Goal: Share content: Share content

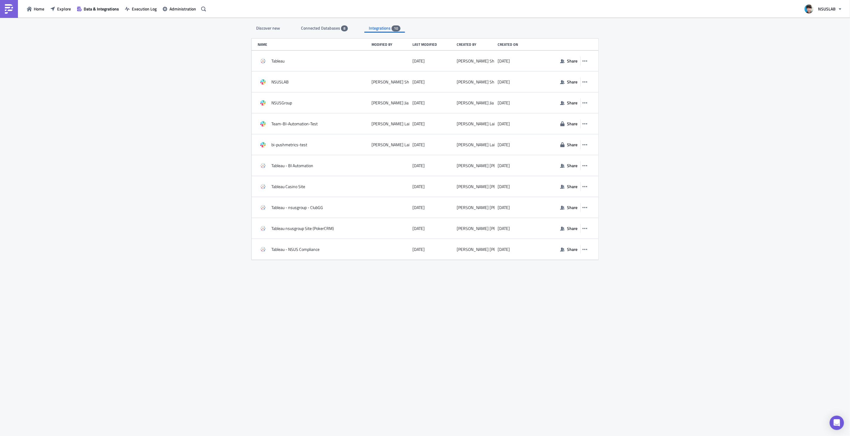
click at [321, 31] on span "Connected Databases" at bounding box center [321, 28] width 40 height 6
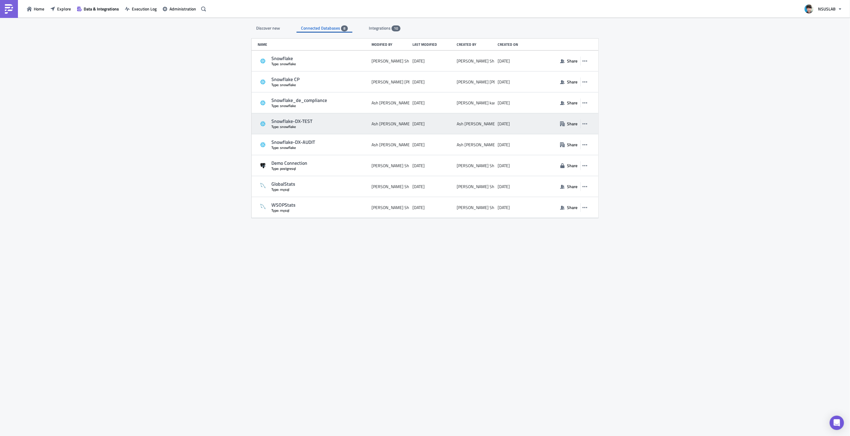
click at [590, 123] on div "Snowflake-DX-TEST Type: snowflake Ash Yoon 3 months ago Ash Yoon 3 months ago S…" at bounding box center [425, 123] width 347 height 21
click at [585, 123] on icon "button" at bounding box center [585, 123] width 5 height 1
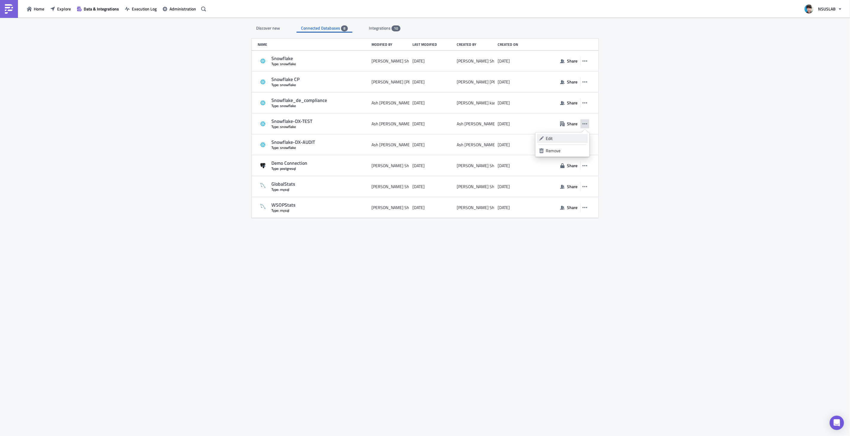
click at [574, 138] on div "Edit" at bounding box center [566, 138] width 40 height 6
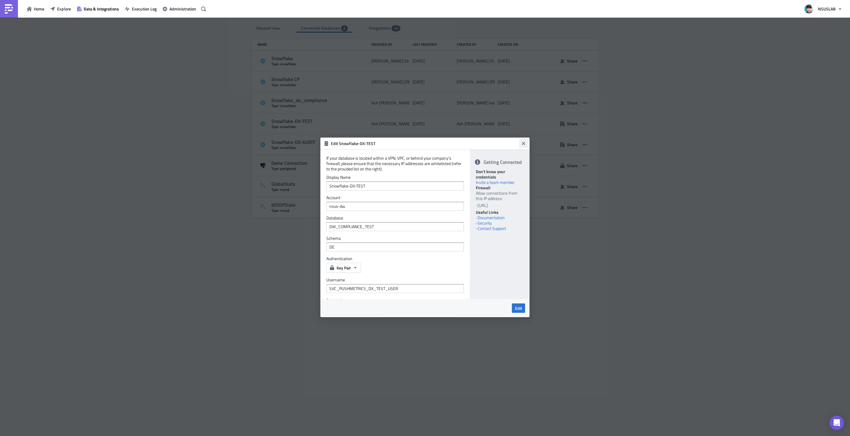
click at [522, 145] on icon "Close" at bounding box center [523, 143] width 5 height 5
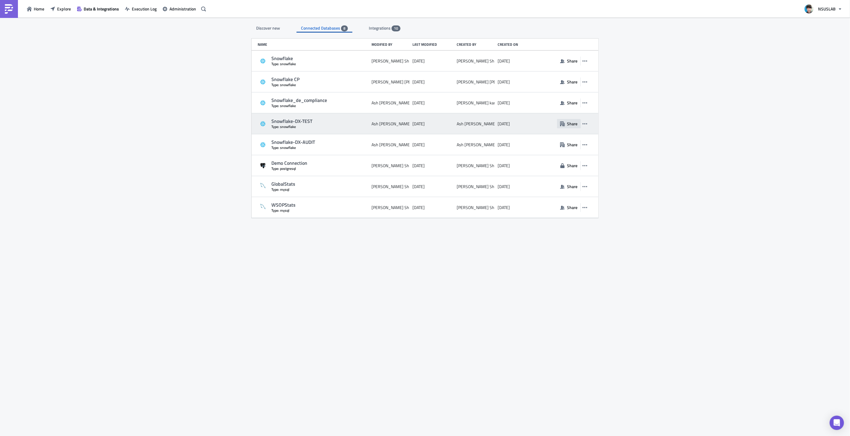
click at [565, 126] on icon "button" at bounding box center [562, 123] width 5 height 5
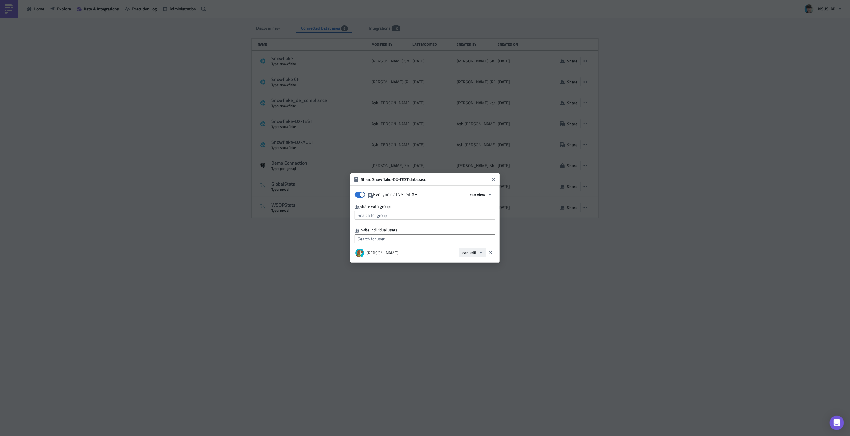
click at [482, 252] on icon "button" at bounding box center [481, 252] width 5 height 5
click at [477, 206] on div "Share with group:" at bounding box center [425, 207] width 141 height 6
click at [489, 196] on icon "button" at bounding box center [490, 194] width 5 height 5
click at [442, 240] on input "text" at bounding box center [425, 238] width 141 height 9
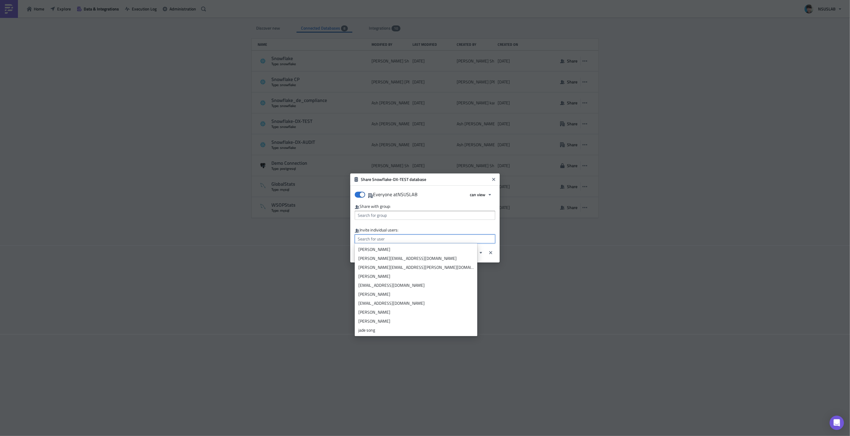
click at [442, 240] on input "text" at bounding box center [425, 238] width 141 height 9
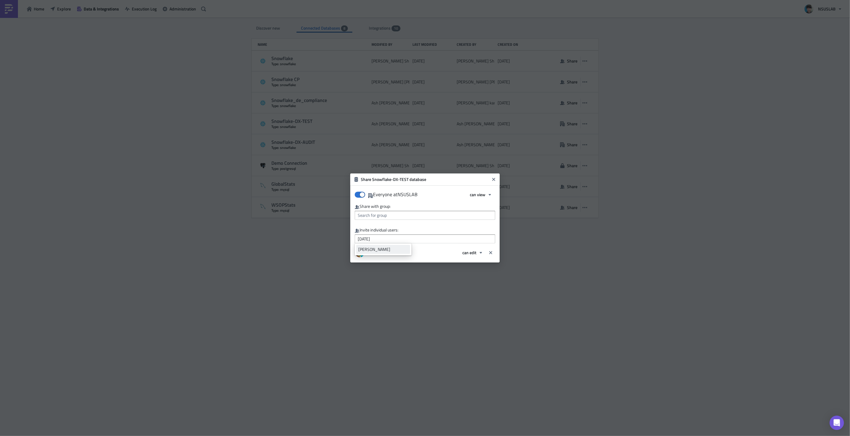
click at [393, 250] on div "[PERSON_NAME]" at bounding box center [384, 249] width 50 height 6
type input "[PERSON_NAME]"
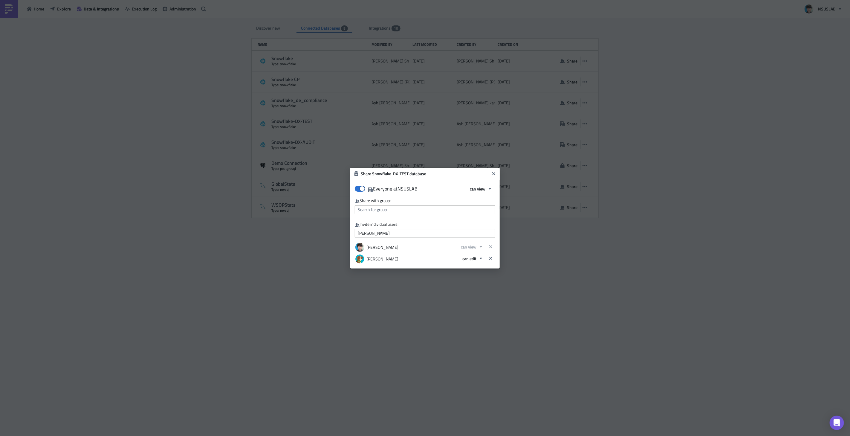
click at [379, 247] on div "[PERSON_NAME]" at bounding box center [381, 247] width 35 height 10
click at [486, 188] on button "can view" at bounding box center [481, 188] width 28 height 9
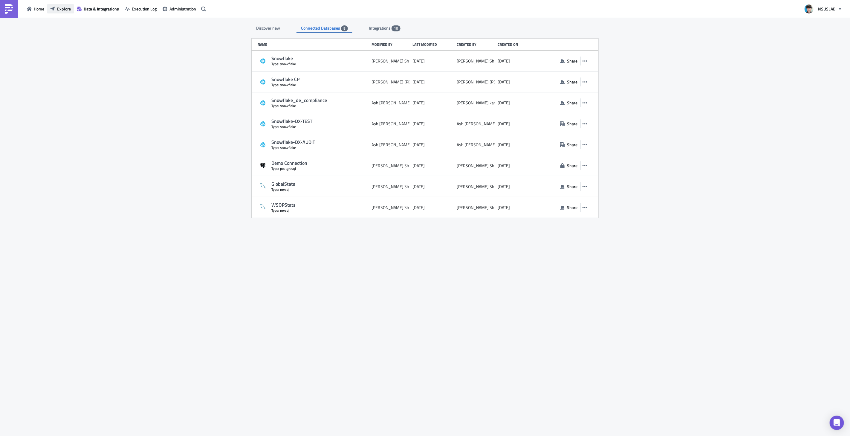
click at [64, 10] on span "Explore" at bounding box center [64, 9] width 14 height 6
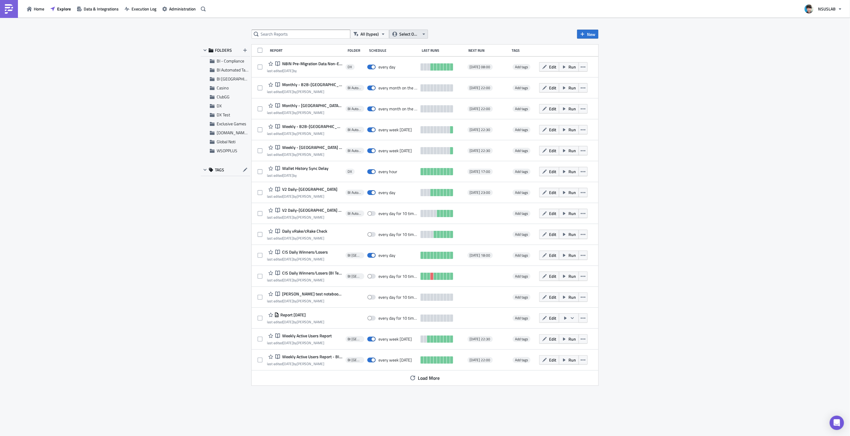
click at [420, 34] on button "Select Owner" at bounding box center [408, 34] width 39 height 9
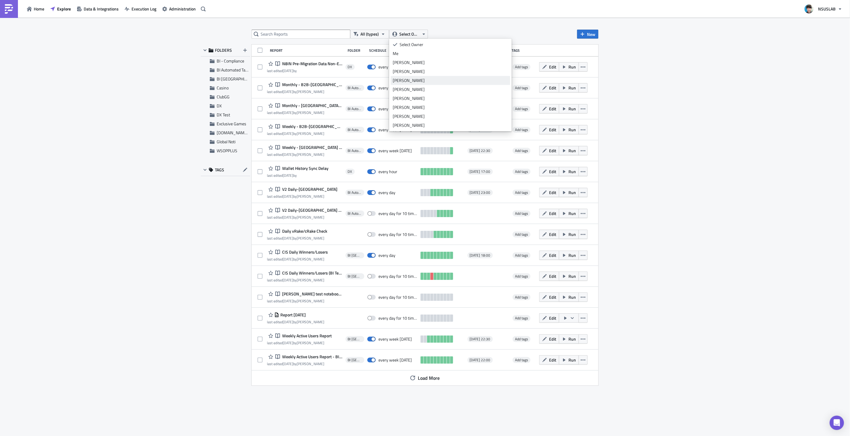
click at [414, 77] on div "[PERSON_NAME]" at bounding box center [450, 80] width 115 height 6
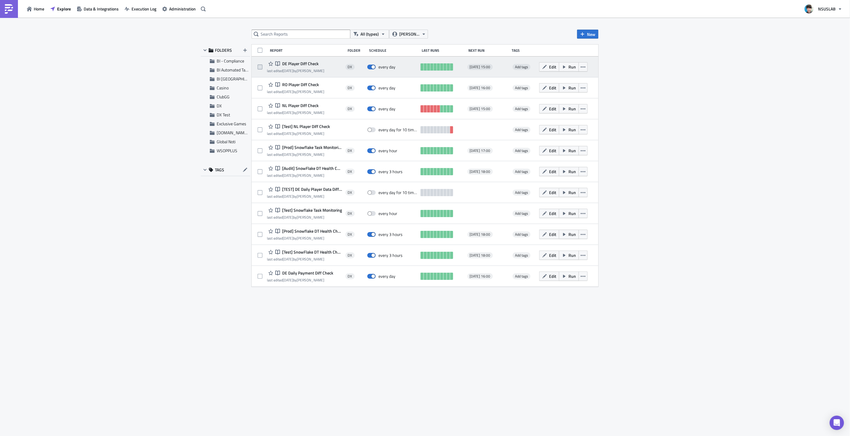
click at [260, 65] on span at bounding box center [260, 67] width 5 height 5
click at [260, 65] on input "checkbox" at bounding box center [261, 67] width 4 height 4
click at [584, 67] on icon "button" at bounding box center [583, 67] width 5 height 5
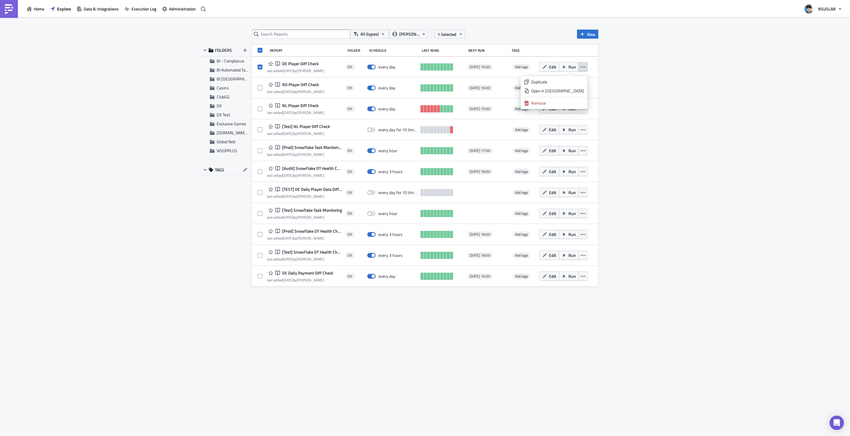
click at [648, 73] on div "All (types) Ash Yoon 1 Selected New FOLDERS BI - Compliance BI Automated Tablea…" at bounding box center [425, 227] width 850 height 419
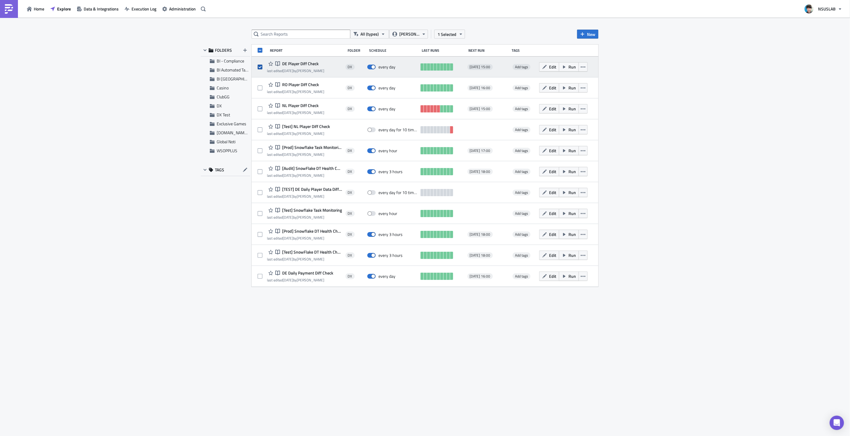
click at [259, 66] on span at bounding box center [260, 67] width 5 height 5
click at [259, 66] on input "checkbox" at bounding box center [261, 67] width 4 height 4
checkbox input "false"
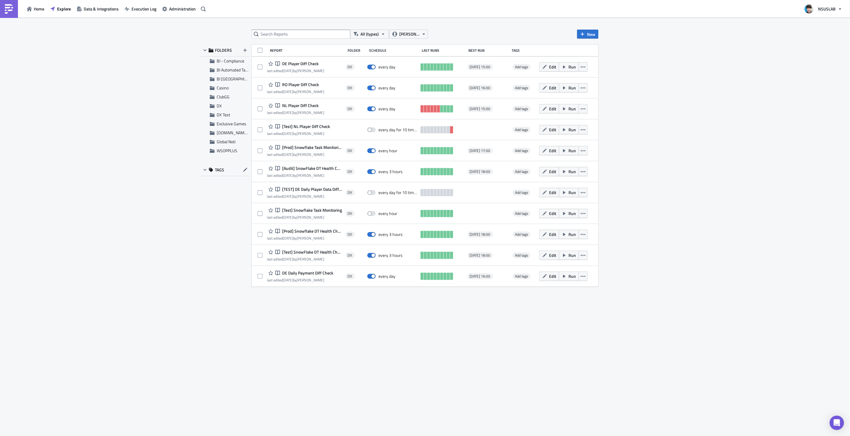
click at [736, 131] on div "All (types) Ash Yoon New FOLDERS BI - Compliance BI Automated Tableau Reporting…" at bounding box center [425, 227] width 850 height 419
click at [109, 13] on button "Data & Integrations" at bounding box center [98, 8] width 48 height 9
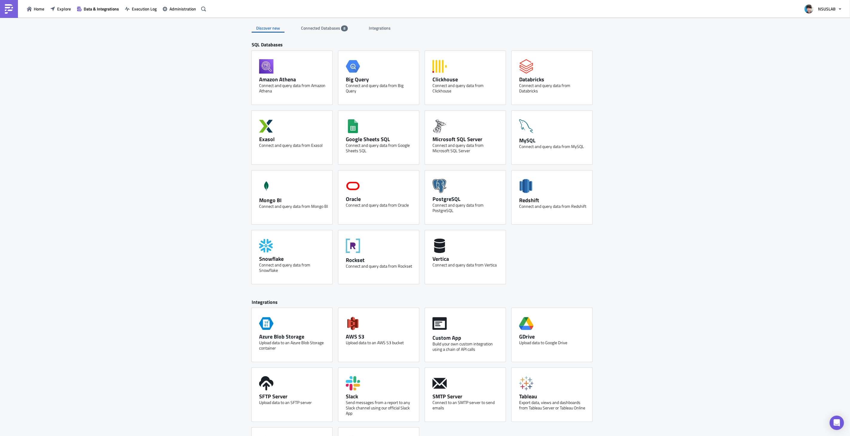
click at [322, 32] on div "Connected Databases 8" at bounding box center [324, 28] width 47 height 9
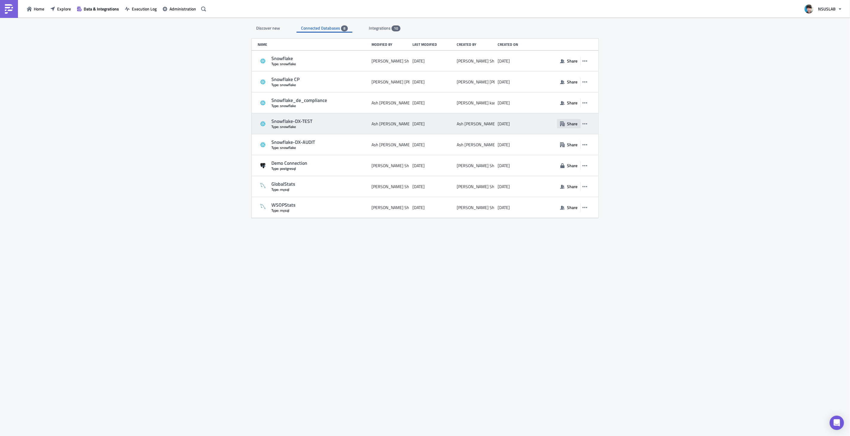
click at [567, 123] on button "Share" at bounding box center [568, 123] width 23 height 9
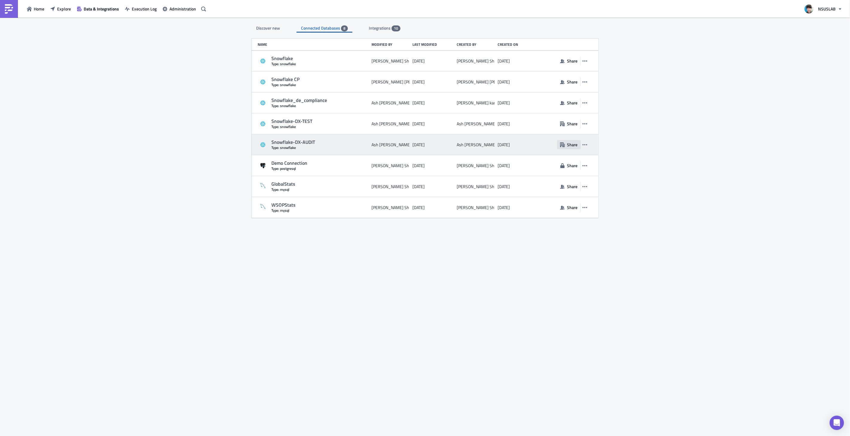
click at [570, 145] on span "Share" at bounding box center [572, 144] width 10 height 6
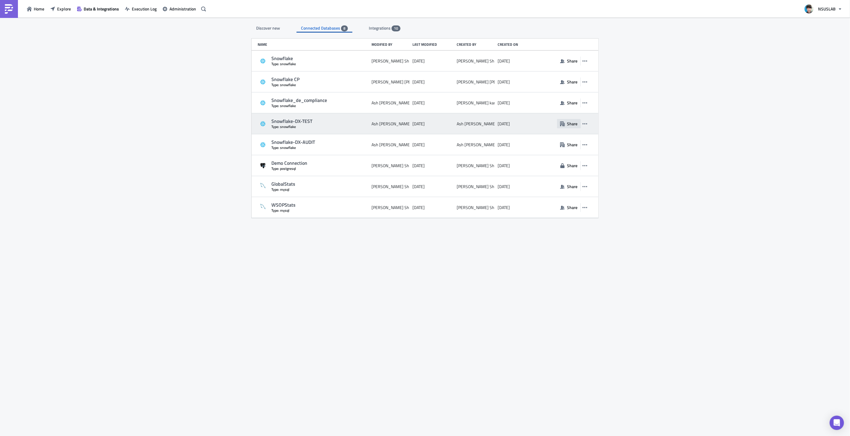
click at [569, 124] on span "Share" at bounding box center [572, 124] width 10 height 6
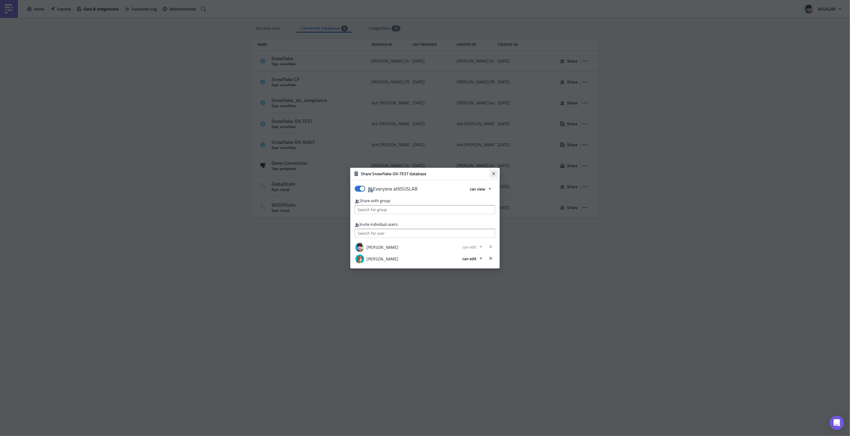
click at [492, 174] on icon "Close" at bounding box center [494, 173] width 5 height 5
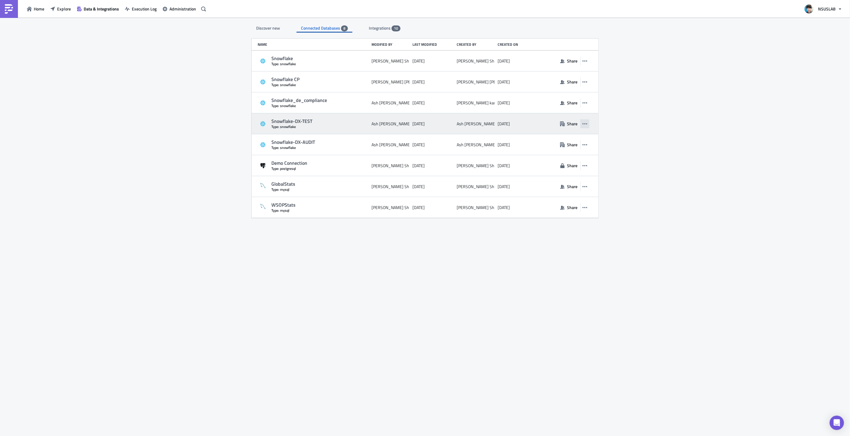
click at [587, 123] on icon "button" at bounding box center [585, 123] width 5 height 1
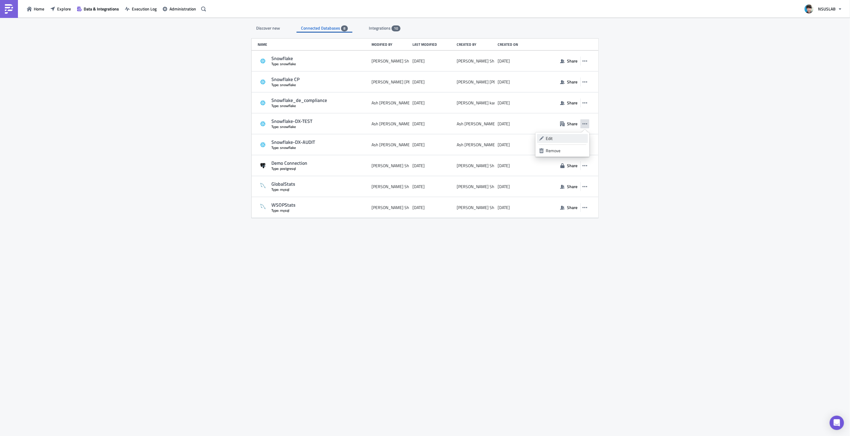
click at [567, 138] on div "Edit" at bounding box center [566, 138] width 40 height 6
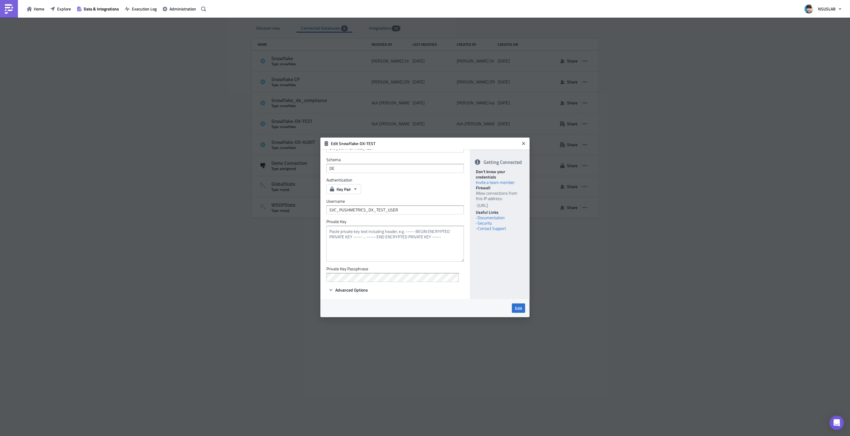
scroll to position [79, 0]
click at [442, 237] on textarea at bounding box center [396, 243] width 138 height 36
click at [524, 143] on icon "Close" at bounding box center [523, 143] width 3 height 3
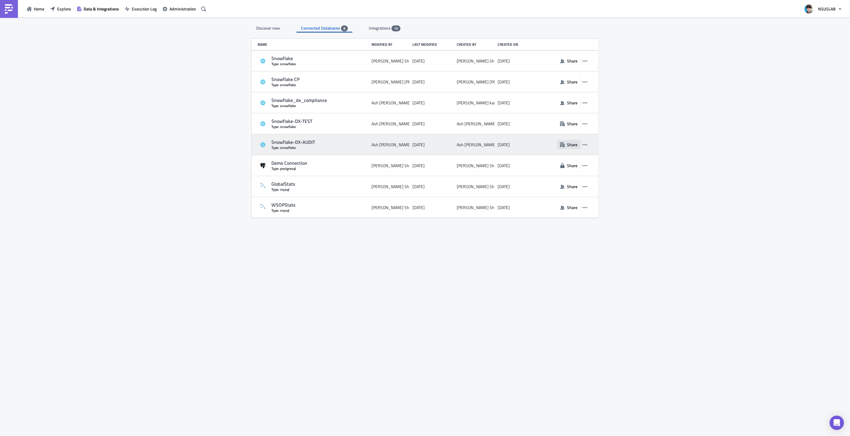
click at [571, 142] on span "Share" at bounding box center [572, 144] width 10 height 6
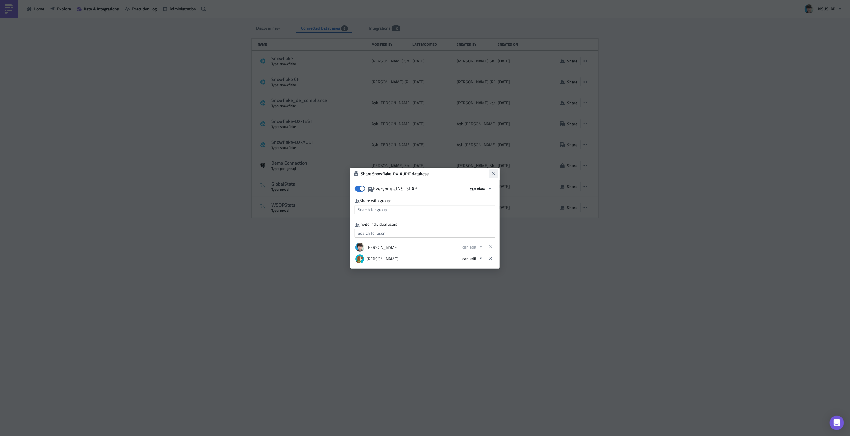
click at [495, 172] on icon "Close" at bounding box center [494, 173] width 5 height 5
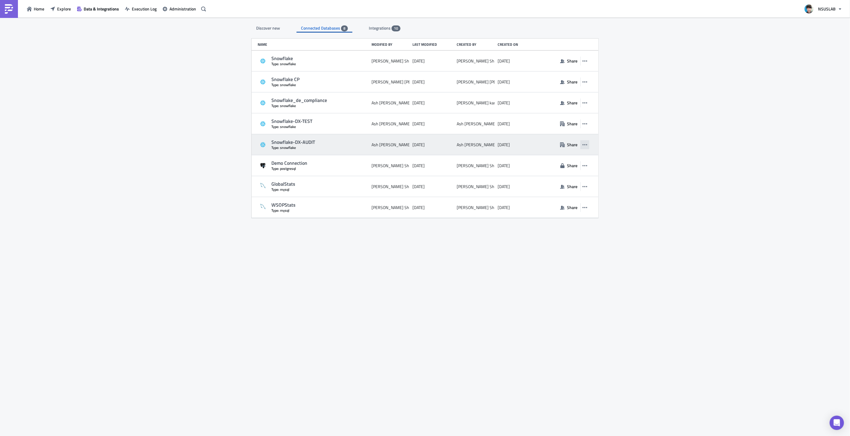
click at [585, 145] on icon "button" at bounding box center [585, 144] width 5 height 1
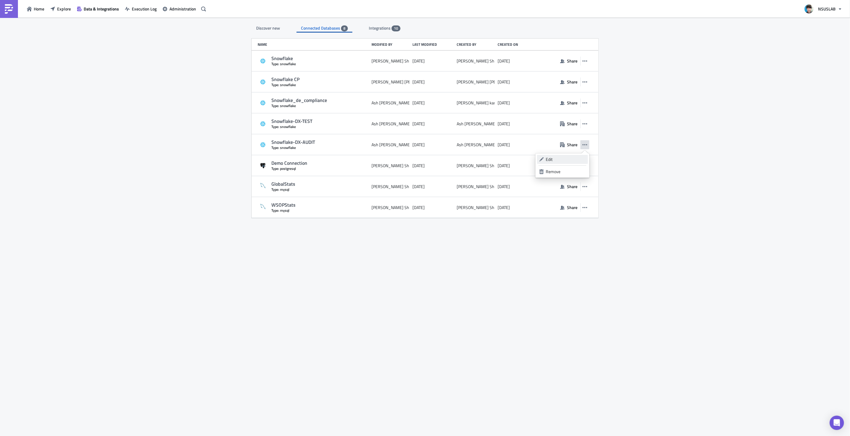
click at [559, 159] on div "Edit" at bounding box center [566, 159] width 40 height 6
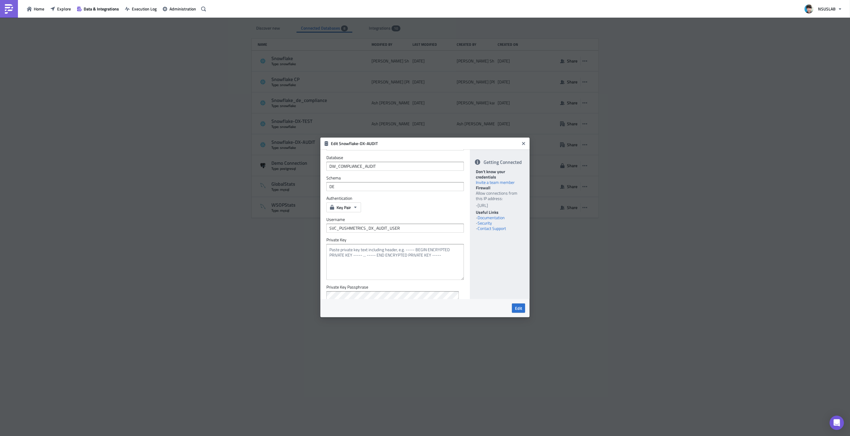
scroll to position [75, 0]
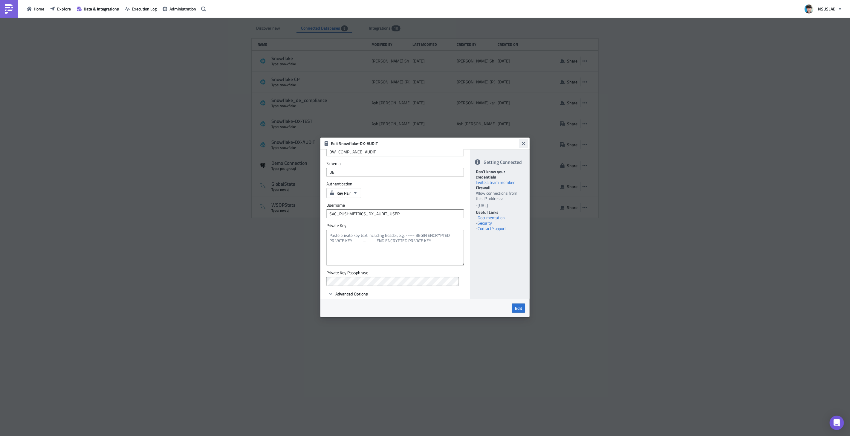
click at [524, 142] on icon "Close" at bounding box center [523, 143] width 5 height 5
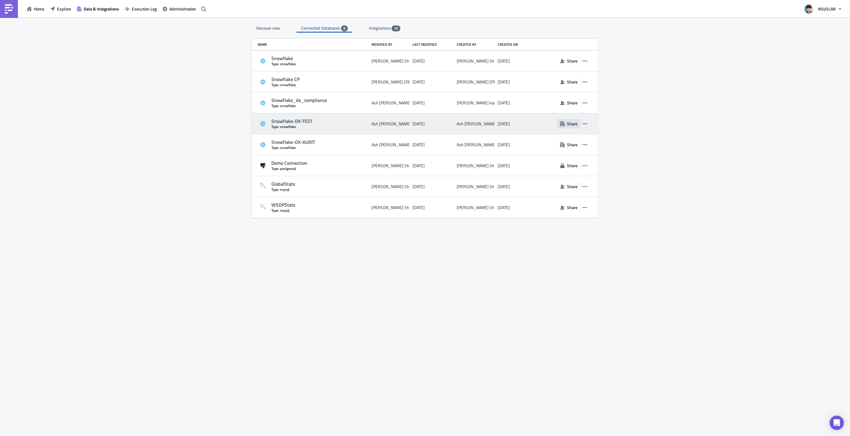
click at [573, 123] on span "Share" at bounding box center [572, 124] width 10 height 6
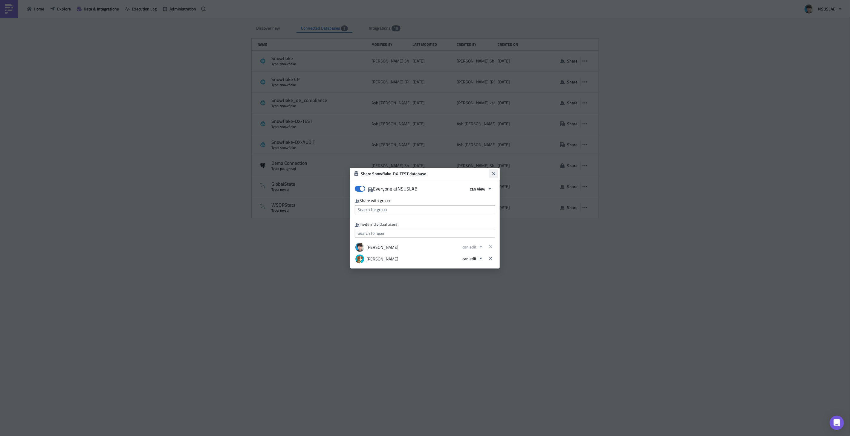
click at [494, 174] on icon "Close" at bounding box center [493, 173] width 3 height 3
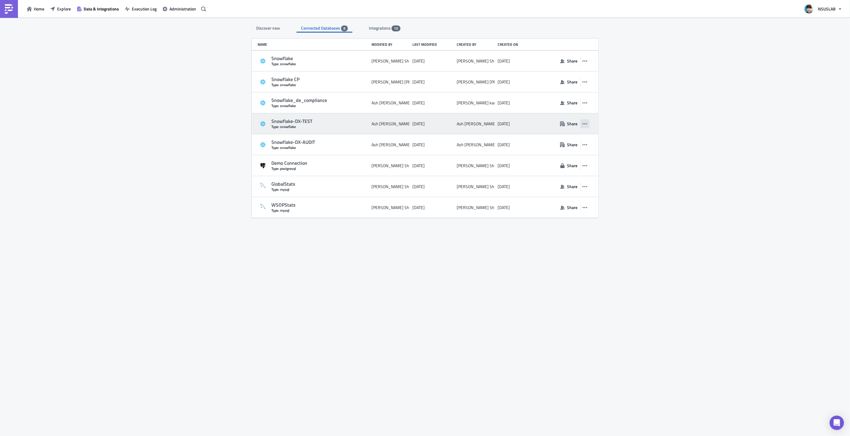
click at [584, 123] on icon "button" at bounding box center [585, 123] width 5 height 1
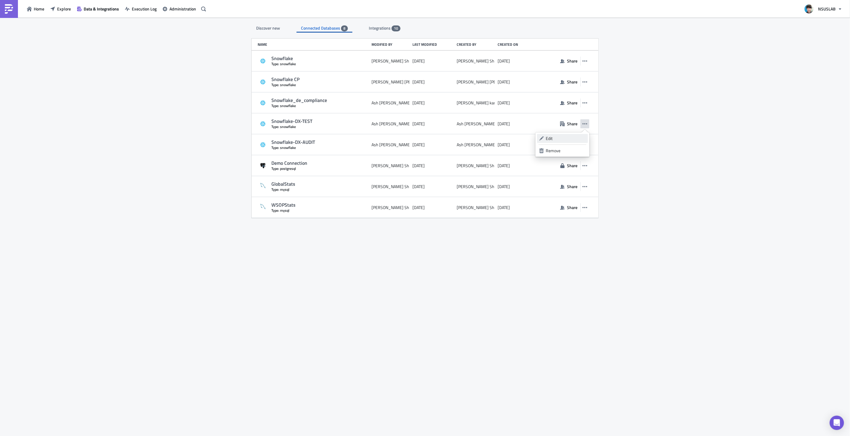
click at [558, 139] on div "Edit" at bounding box center [566, 138] width 40 height 6
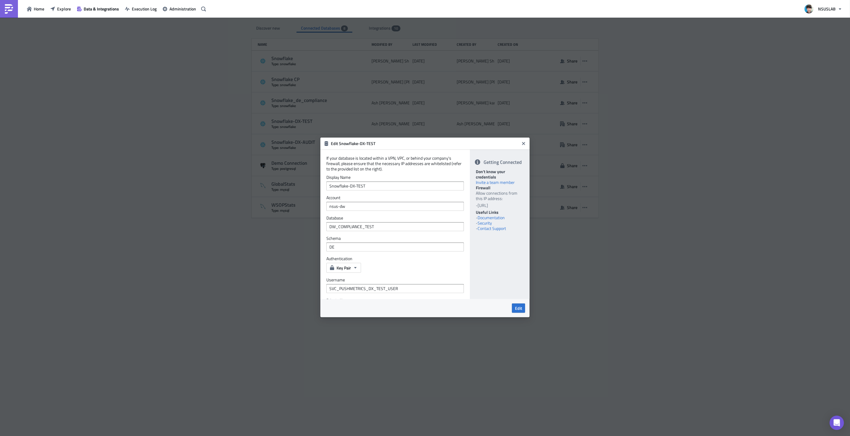
click at [503, 258] on div "Getting Connected Don't know your credentials Invite a team member Firewall All…" at bounding box center [500, 225] width 60 height 150
click at [524, 141] on icon "Close" at bounding box center [523, 143] width 5 height 5
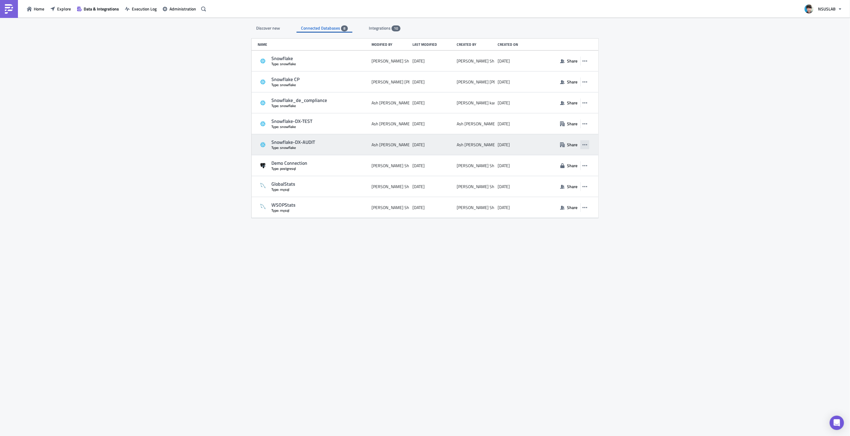
click at [587, 144] on icon "button" at bounding box center [585, 144] width 5 height 5
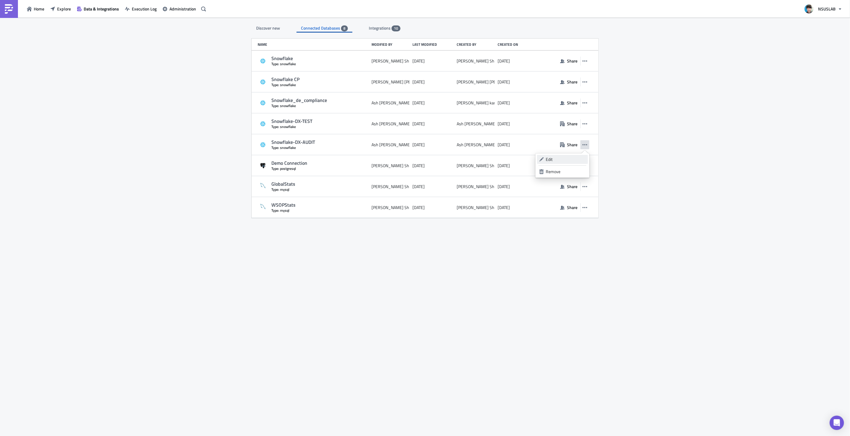
click at [572, 157] on div "Edit" at bounding box center [566, 159] width 40 height 6
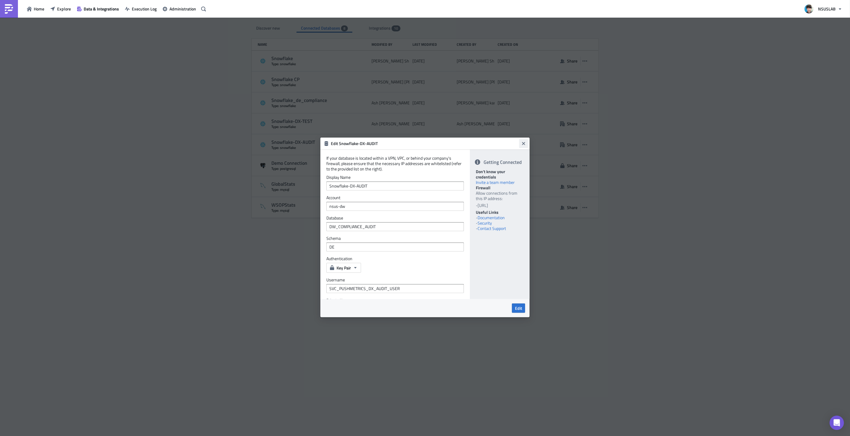
click at [524, 144] on icon "Close" at bounding box center [523, 143] width 5 height 5
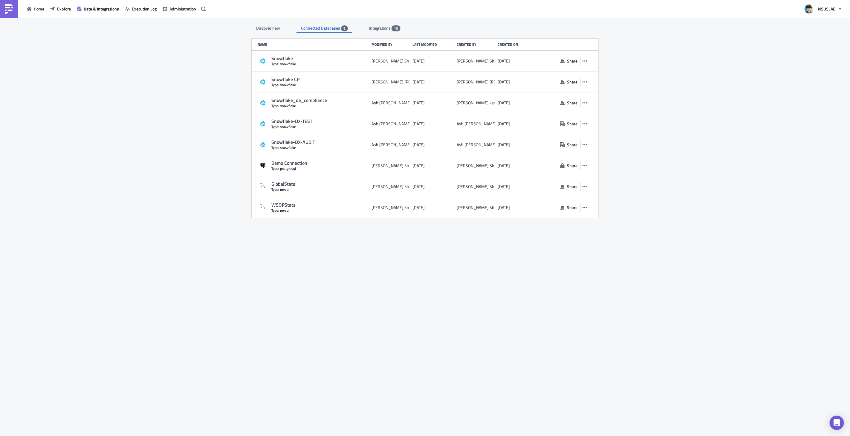
click at [533, 309] on div "Discover new Connected Databases 8 Integrations 10 SQL Databases Amazon Athena …" at bounding box center [425, 227] width 359 height 419
click at [420, 303] on div "Discover new Connected Databases 8 Integrations 10 SQL Databases Amazon Athena …" at bounding box center [425, 227] width 359 height 419
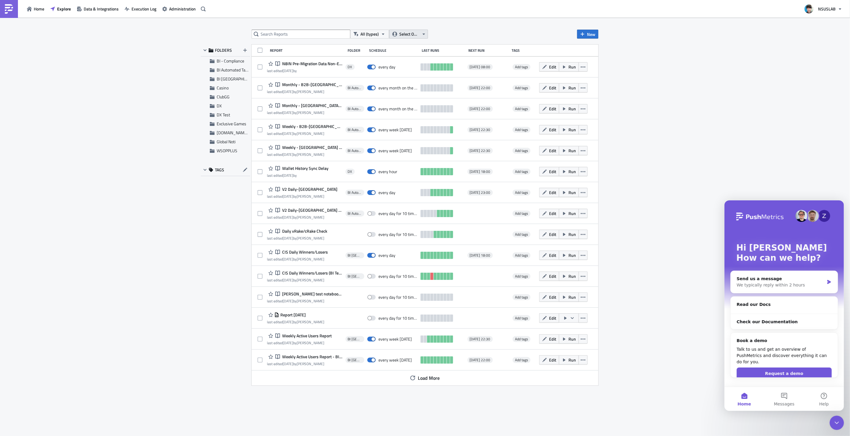
click at [410, 32] on span "Select Owner" at bounding box center [409, 34] width 20 height 7
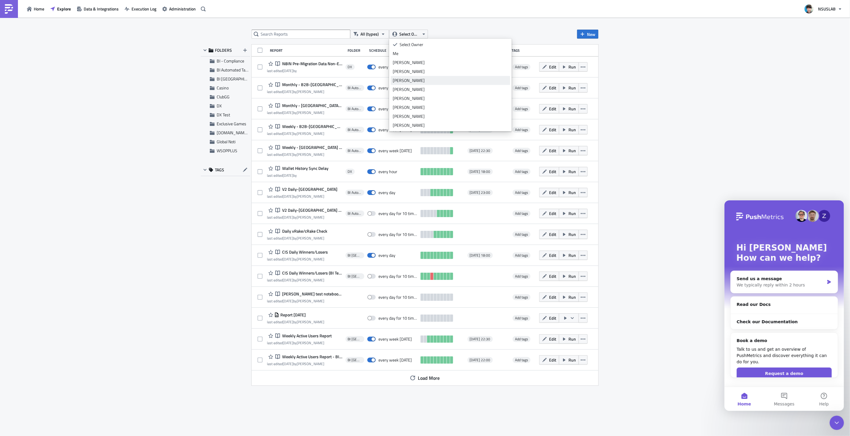
click at [414, 82] on div "[PERSON_NAME]" at bounding box center [450, 80] width 115 height 6
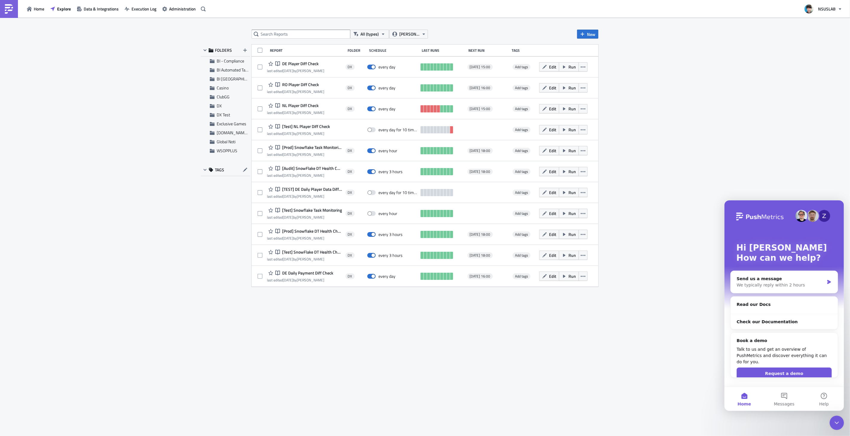
click at [631, 144] on div "All (types) [PERSON_NAME] New FOLDERS BI - Compliance BI Automated Tableau Repo…" at bounding box center [425, 227] width 850 height 419
click at [783, 399] on button "Messages" at bounding box center [784, 399] width 40 height 24
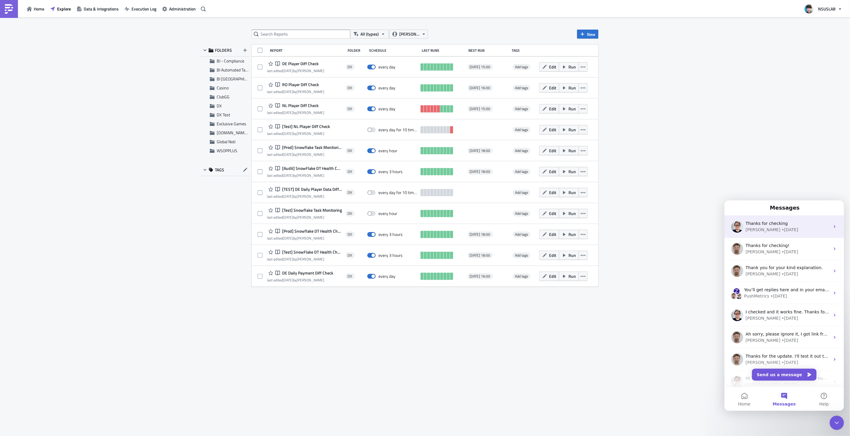
click at [779, 227] on div "[PERSON_NAME] • [DATE]" at bounding box center [788, 229] width 84 height 6
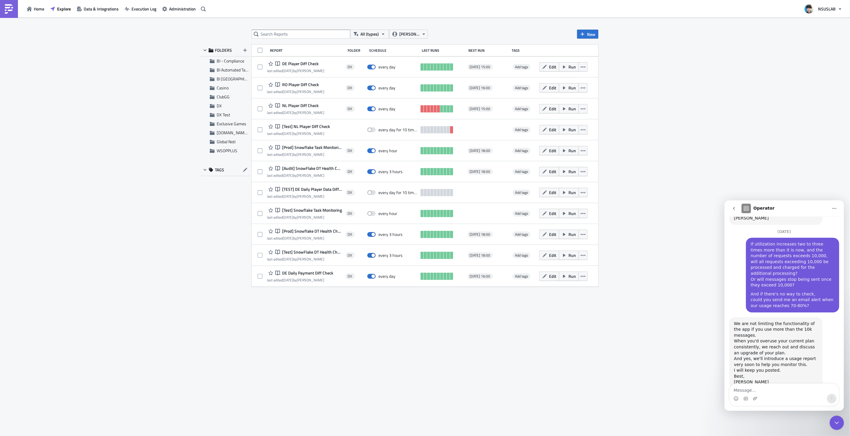
scroll to position [271, 0]
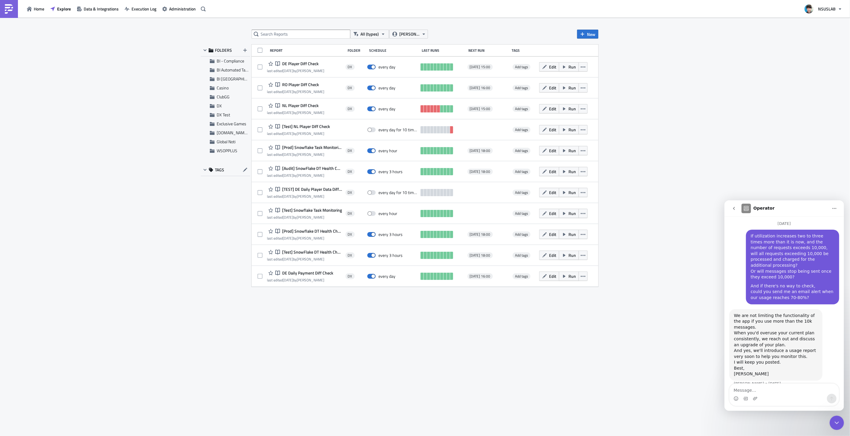
click at [694, 164] on div "All (types) [PERSON_NAME] New FOLDERS BI - Compliance BI Automated Tableau Repo…" at bounding box center [425, 227] width 850 height 419
click at [301, 147] on span "[Prod] Snowflake Task Monitoring" at bounding box center [312, 147] width 62 height 5
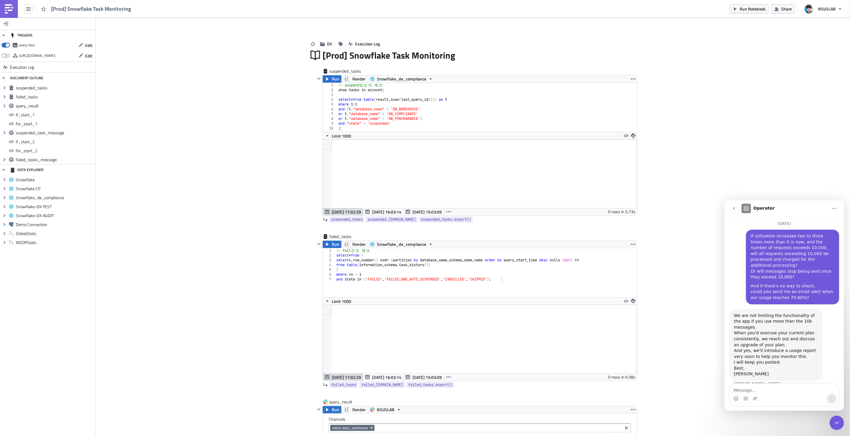
scroll to position [68, 314]
click at [839, 421] on icon "Close Intercom Messenger" at bounding box center [837, 422] width 4 height 2
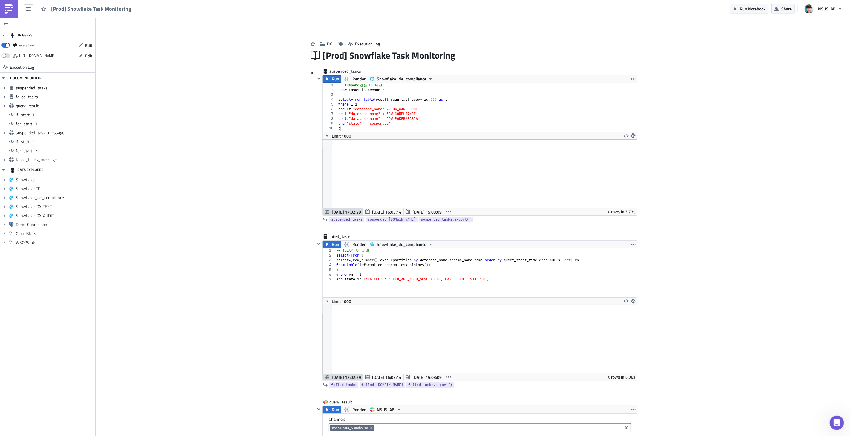
scroll to position [271, 0]
click at [789, 10] on span "Share" at bounding box center [787, 9] width 10 height 6
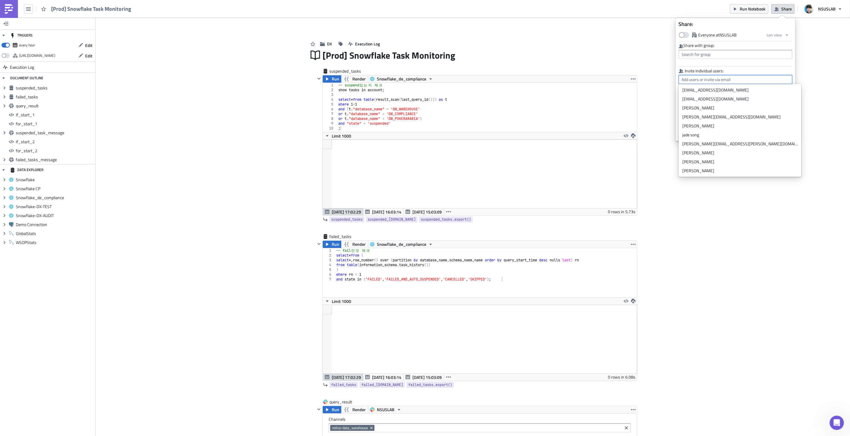
click at [742, 78] on input "text" at bounding box center [736, 79] width 114 height 9
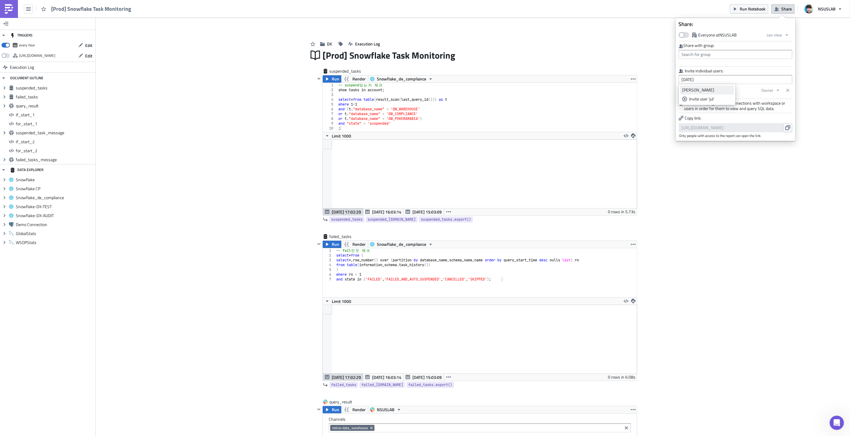
click at [710, 90] on div "[PERSON_NAME]" at bounding box center [708, 90] width 50 height 6
type input "[PERSON_NAME]"
click at [777, 102] on icon "button" at bounding box center [778, 102] width 5 height 5
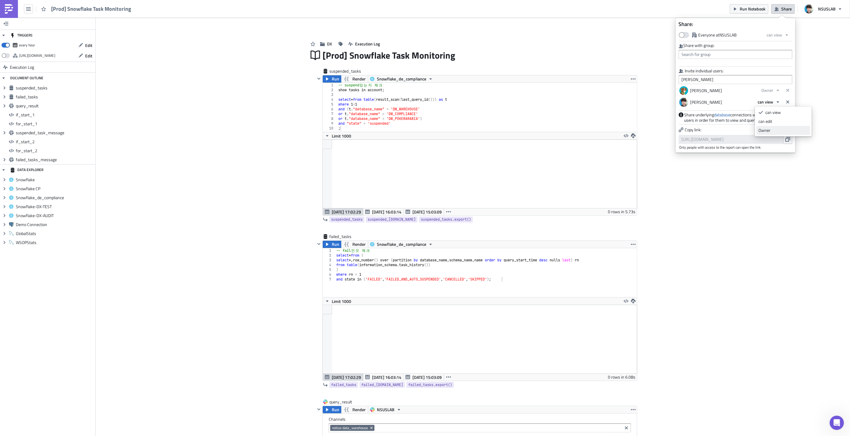
click at [779, 126] on link "Owner" at bounding box center [784, 130] width 54 height 9
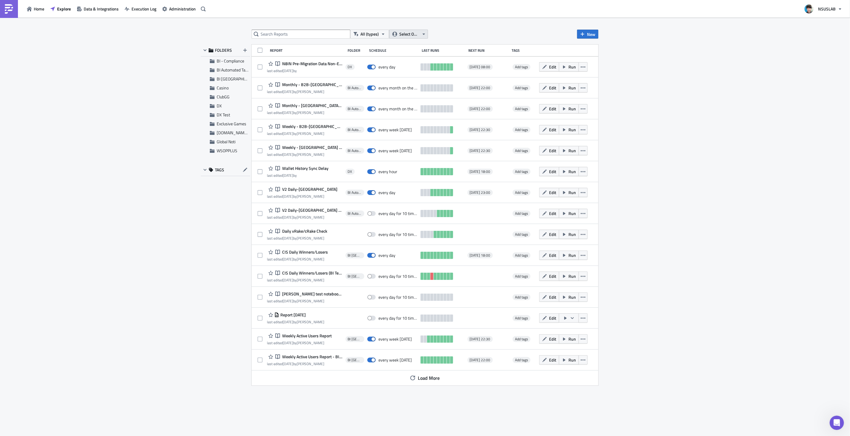
click at [421, 34] on button "Select Owner" at bounding box center [408, 34] width 39 height 9
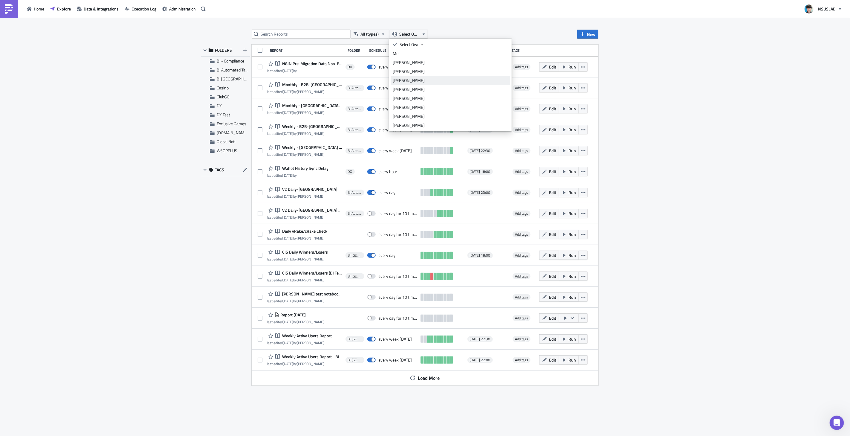
click at [415, 78] on div "[PERSON_NAME]" at bounding box center [450, 80] width 115 height 6
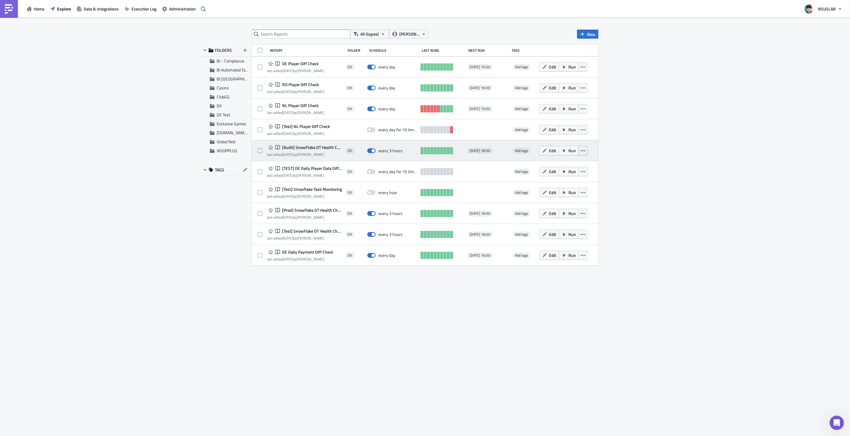
click at [586, 150] on button "button" at bounding box center [583, 150] width 9 height 9
click at [310, 146] on span "[Audit] SnowFlake DT Health Check" at bounding box center [312, 147] width 62 height 5
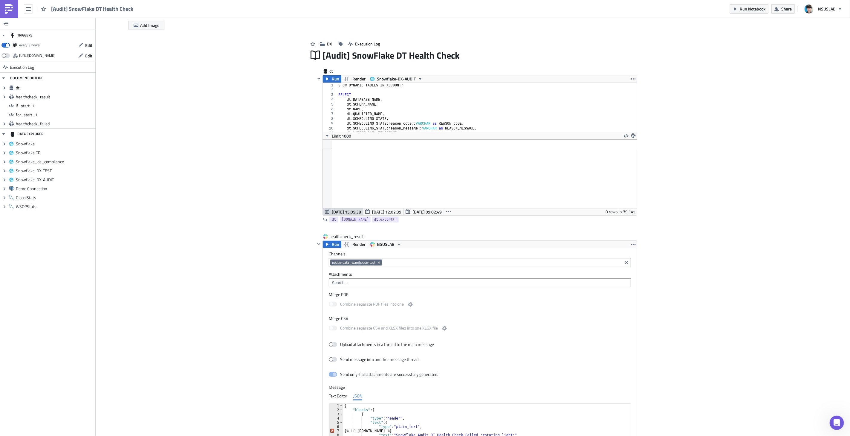
scroll to position [68, 314]
click at [786, 13] on button "Share" at bounding box center [783, 8] width 23 height 9
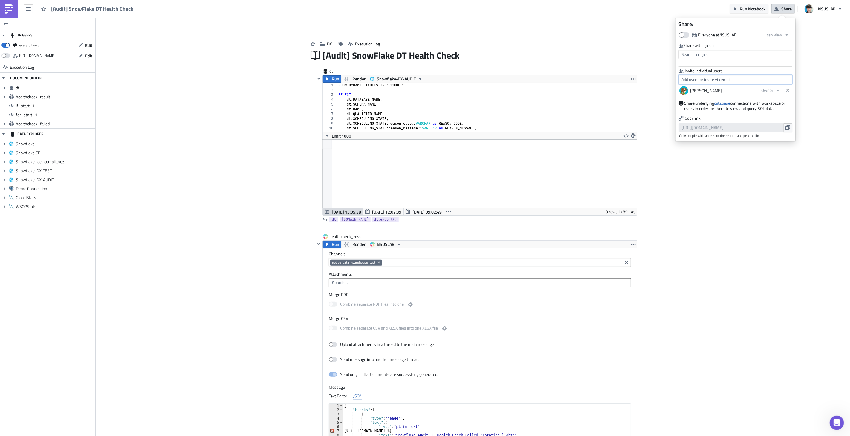
click at [710, 79] on input "text" at bounding box center [736, 79] width 114 height 9
click at [704, 88] on div "[PERSON_NAME]" at bounding box center [708, 90] width 50 height 6
type input "[PERSON_NAME]"
click at [775, 102] on button "can view" at bounding box center [769, 101] width 28 height 9
click at [771, 129] on div "Owner" at bounding box center [784, 130] width 50 height 6
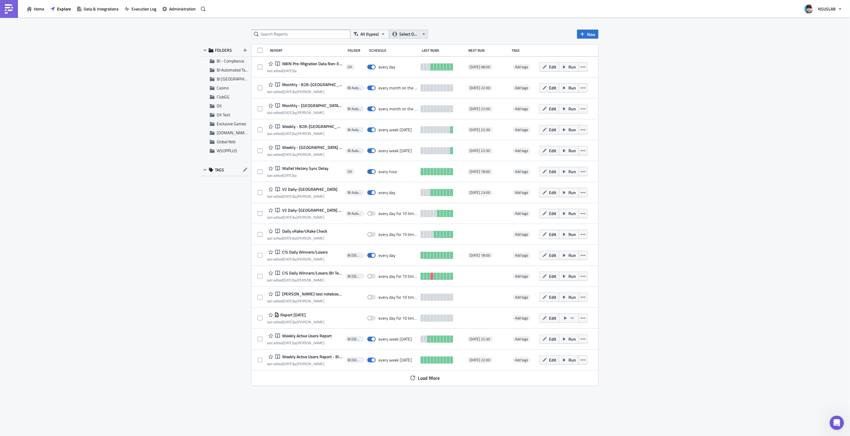
click at [416, 36] on span "Select Owner" at bounding box center [409, 34] width 20 height 7
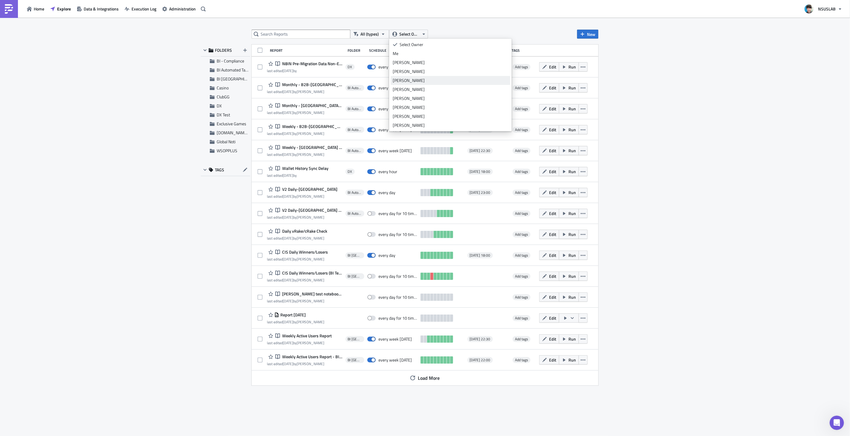
click at [414, 78] on div "[PERSON_NAME]" at bounding box center [450, 80] width 115 height 6
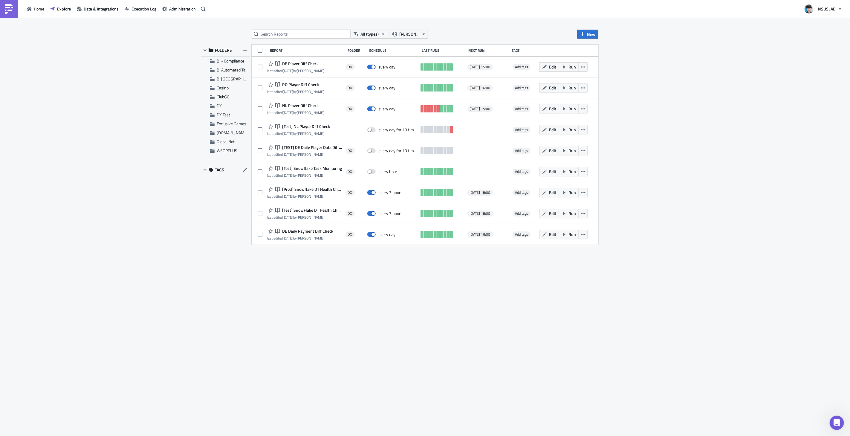
click at [700, 138] on div "All (types) [PERSON_NAME] New FOLDERS BI - Compliance BI Automated Tableau Repo…" at bounding box center [425, 227] width 850 height 419
click at [584, 171] on icon "button" at bounding box center [583, 171] width 5 height 5
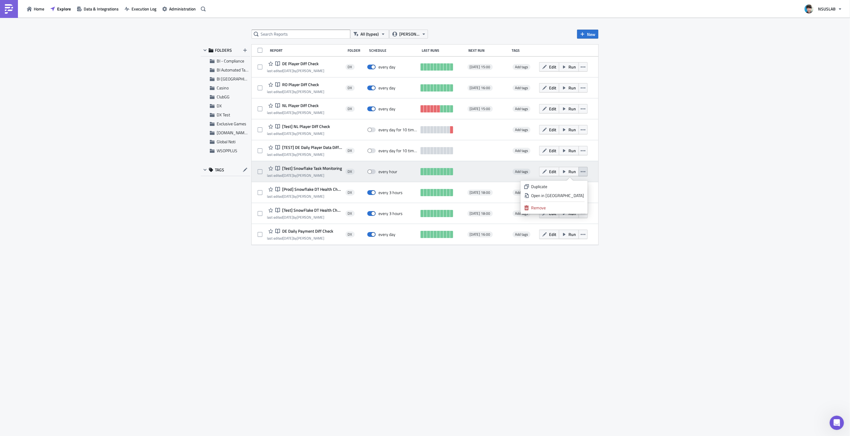
click at [327, 169] on span "[Test] Snowflake Task Monitoring" at bounding box center [311, 168] width 61 height 5
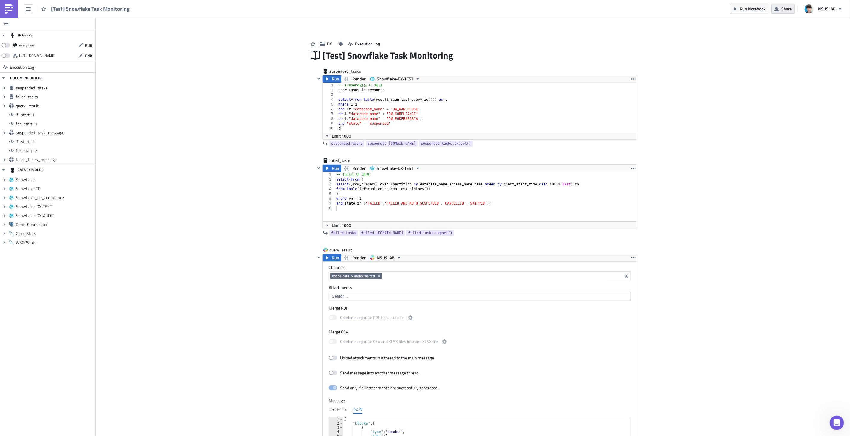
click at [788, 8] on span "Share" at bounding box center [787, 9] width 10 height 6
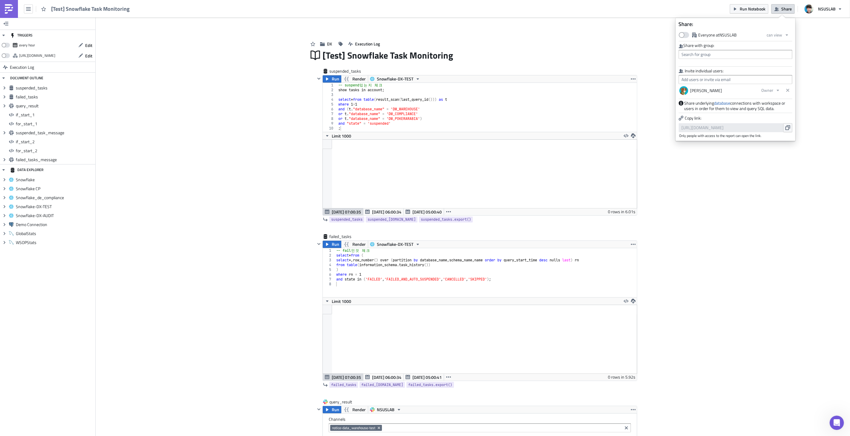
scroll to position [68, 314]
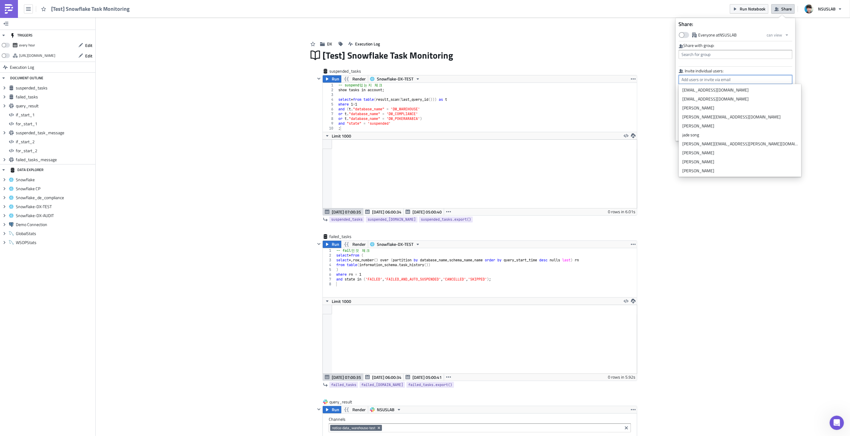
click at [707, 78] on input "text" at bounding box center [736, 79] width 114 height 9
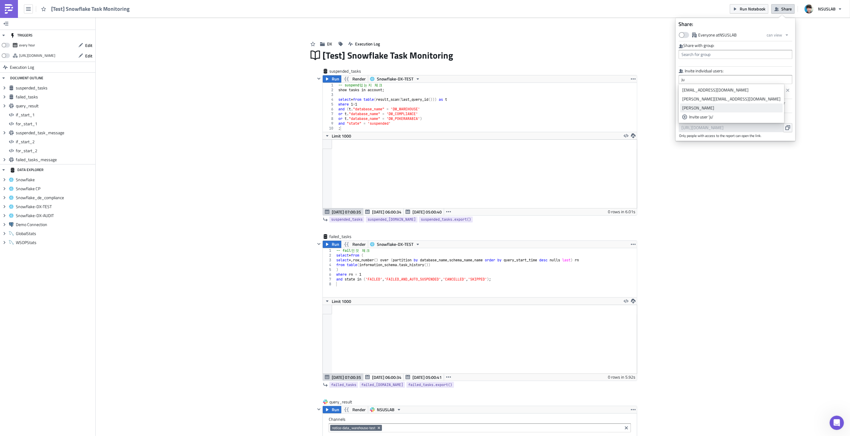
click at [709, 106] on div "[PERSON_NAME]" at bounding box center [732, 108] width 98 height 6
type input "[PERSON_NAME]"
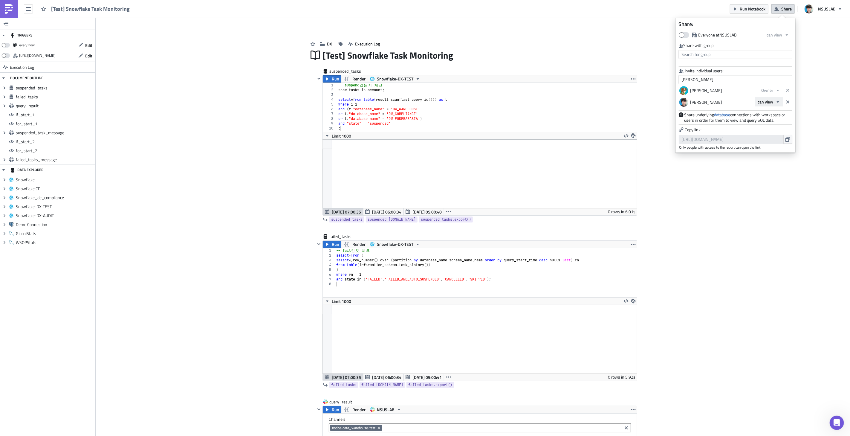
click at [775, 100] on button "can view" at bounding box center [769, 101] width 28 height 9
click at [778, 126] on link "Owner" at bounding box center [784, 130] width 54 height 9
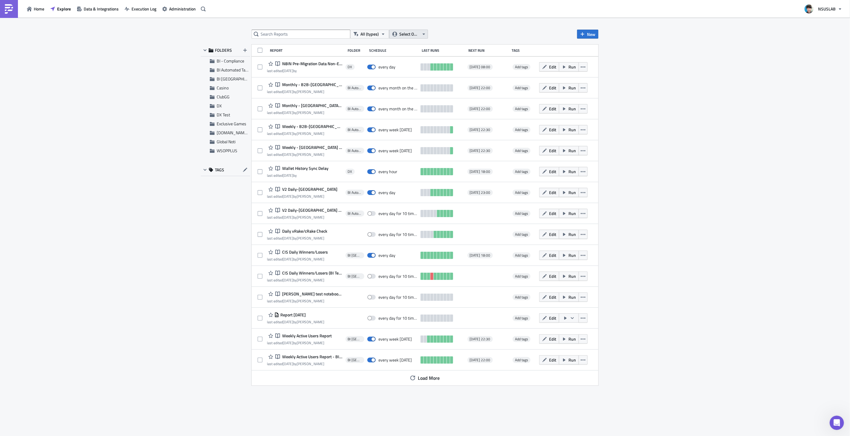
click at [405, 33] on span "Select Owner" at bounding box center [409, 34] width 20 height 7
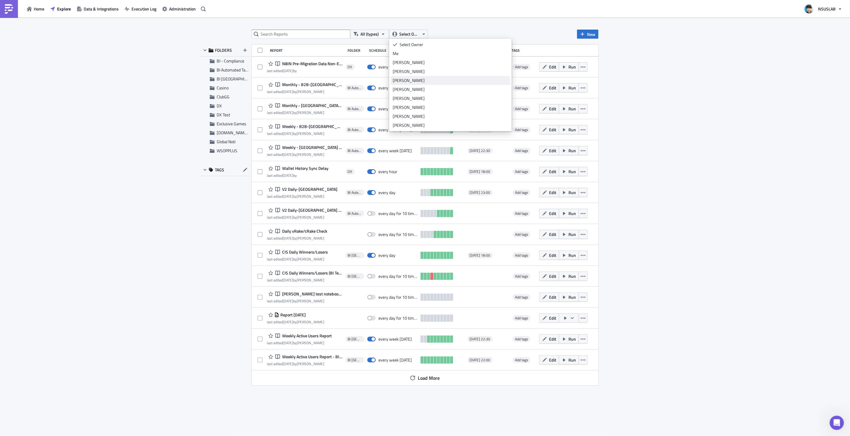
click at [421, 77] on div "[PERSON_NAME]" at bounding box center [450, 80] width 115 height 6
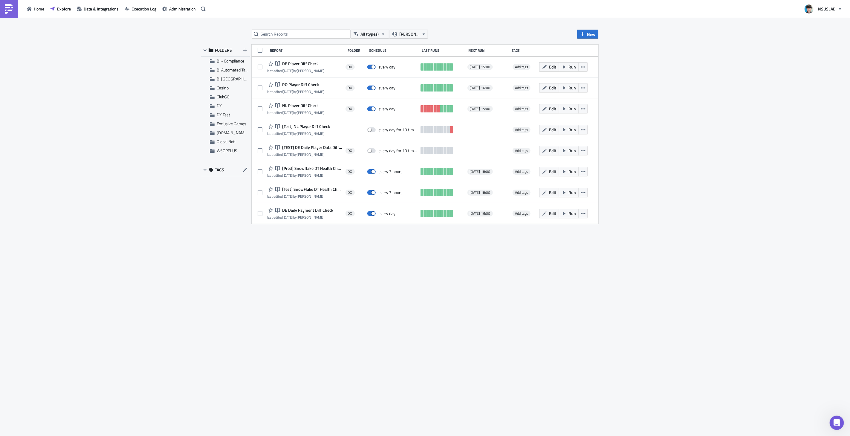
click at [732, 211] on div "All (types) [PERSON_NAME] New FOLDERS BI - Compliance BI Automated Tableau Repo…" at bounding box center [425, 227] width 850 height 419
click at [300, 169] on span "[Prod] Snowflake DT Health Check" at bounding box center [312, 168] width 62 height 5
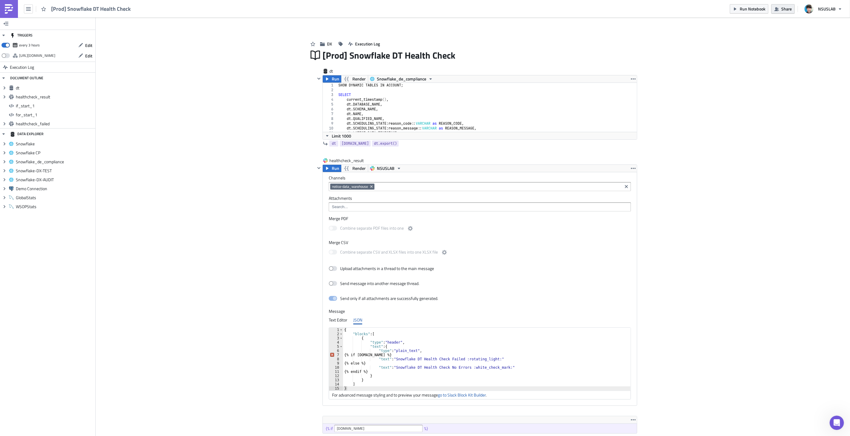
click at [789, 8] on span "Share" at bounding box center [787, 9] width 10 height 6
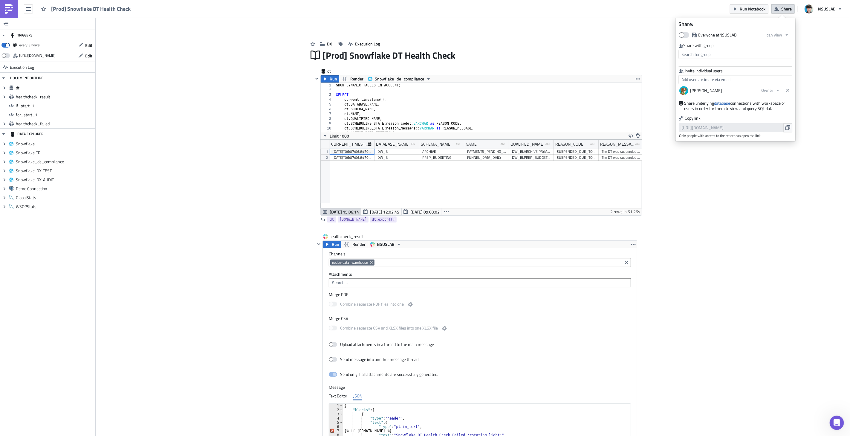
scroll to position [68, 321]
click at [703, 78] on input "text" at bounding box center [736, 79] width 114 height 9
click at [700, 108] on div "[PERSON_NAME]" at bounding box center [732, 108] width 98 height 6
type input "[PERSON_NAME]"
click at [777, 102] on icon "button" at bounding box center [778, 102] width 5 height 5
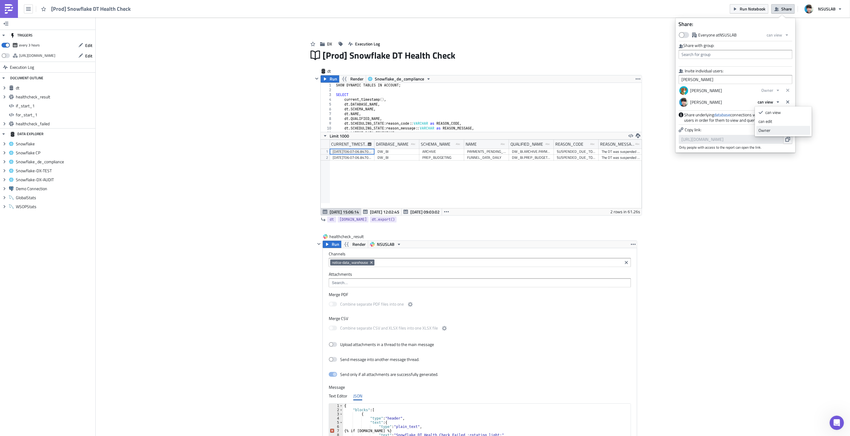
click at [771, 130] on div "Owner" at bounding box center [784, 130] width 50 height 6
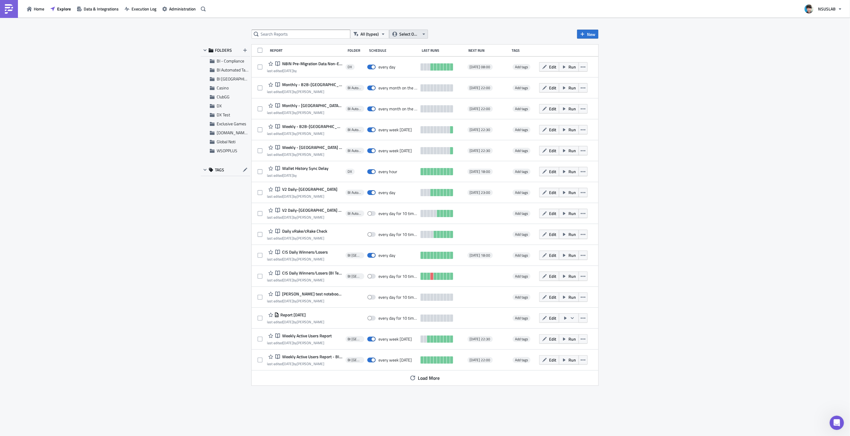
click at [411, 35] on span "Select Owner" at bounding box center [409, 34] width 20 height 7
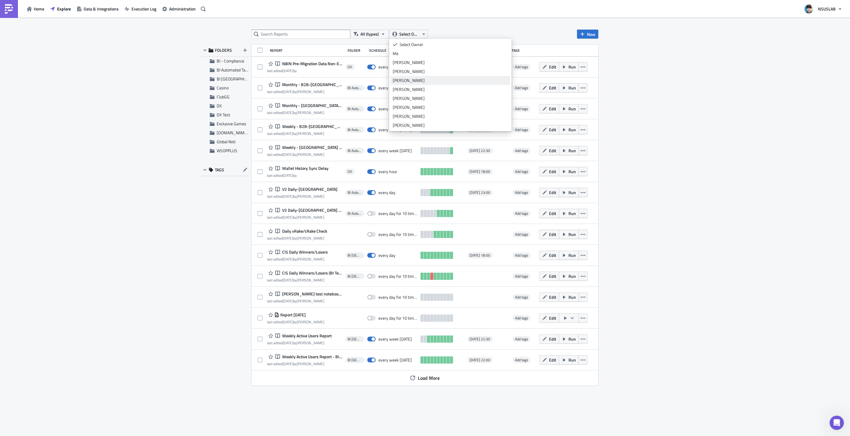
click at [408, 80] on div "[PERSON_NAME]" at bounding box center [450, 80] width 115 height 6
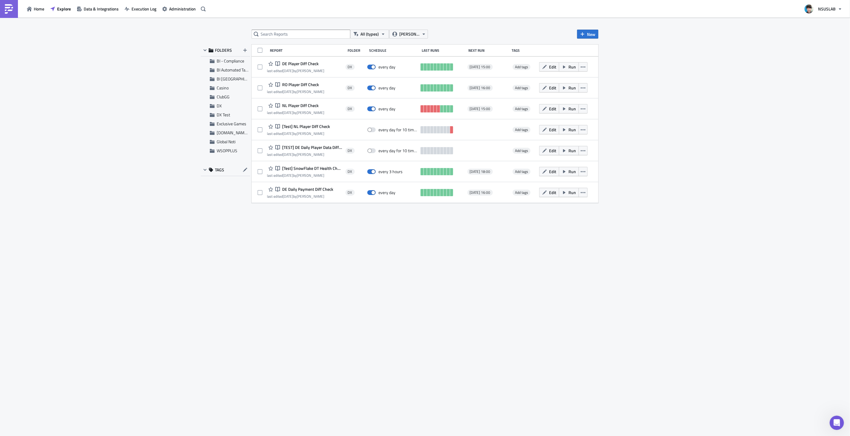
click at [694, 164] on div "All (types) [PERSON_NAME] New FOLDERS BI - Compliance BI Automated Tableau Repo…" at bounding box center [425, 227] width 850 height 419
click at [319, 168] on span "[Test] SnowFlake DT Health Check" at bounding box center [312, 168] width 62 height 5
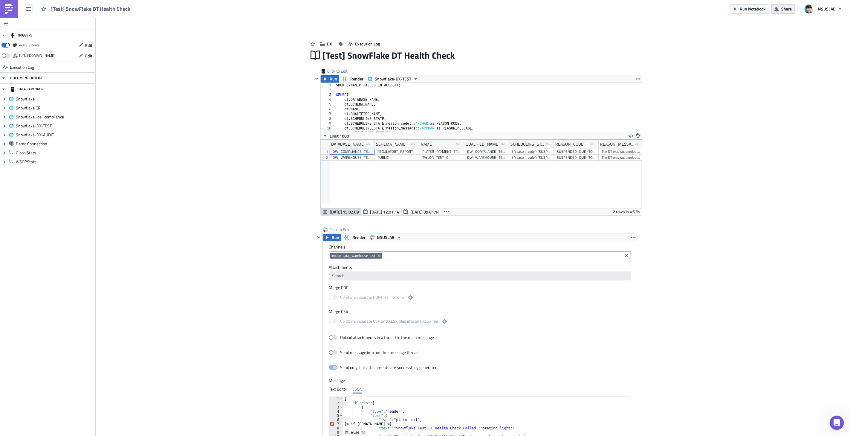
click at [790, 10] on span "Share" at bounding box center [787, 9] width 10 height 6
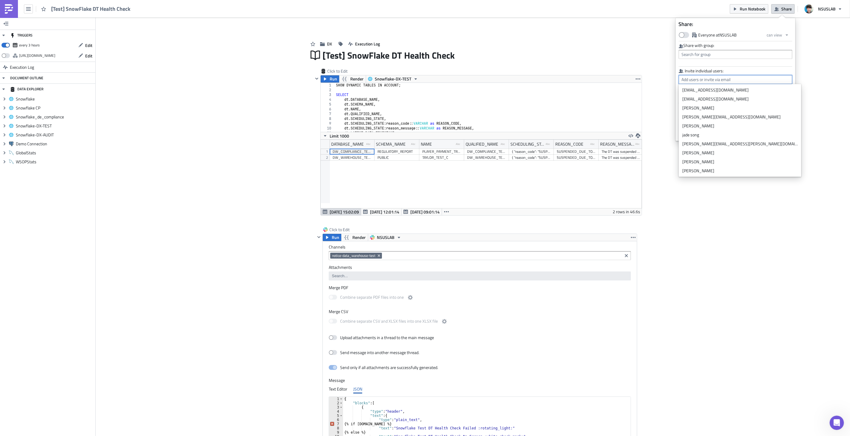
click at [707, 79] on input "text" at bounding box center [736, 79] width 114 height 9
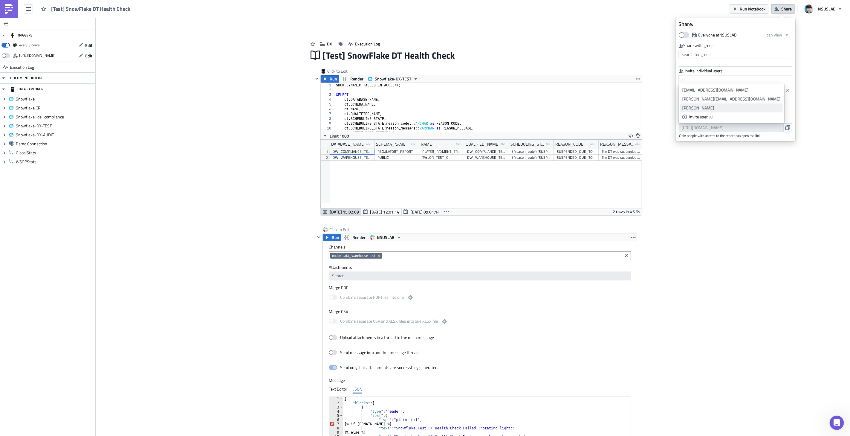
click at [705, 108] on div "[PERSON_NAME]" at bounding box center [732, 108] width 98 height 6
type input "[PERSON_NAME]"
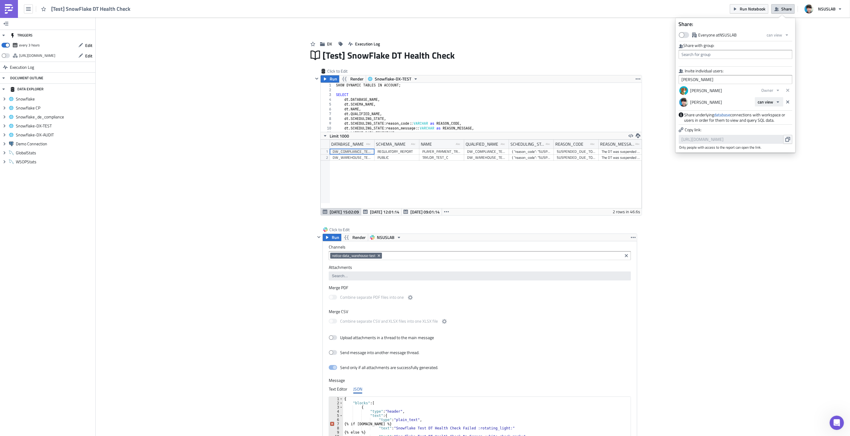
click at [777, 102] on icon "button" at bounding box center [778, 102] width 5 height 5
click at [775, 127] on div "Owner" at bounding box center [784, 130] width 50 height 6
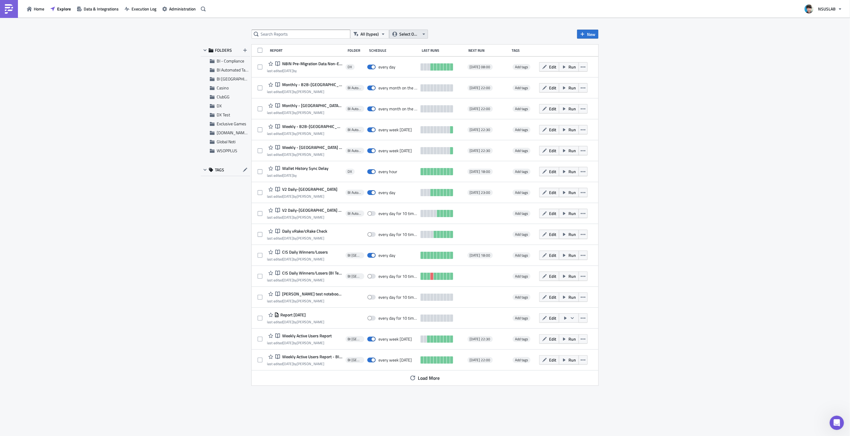
click at [405, 31] on span "Select Owner" at bounding box center [409, 34] width 20 height 7
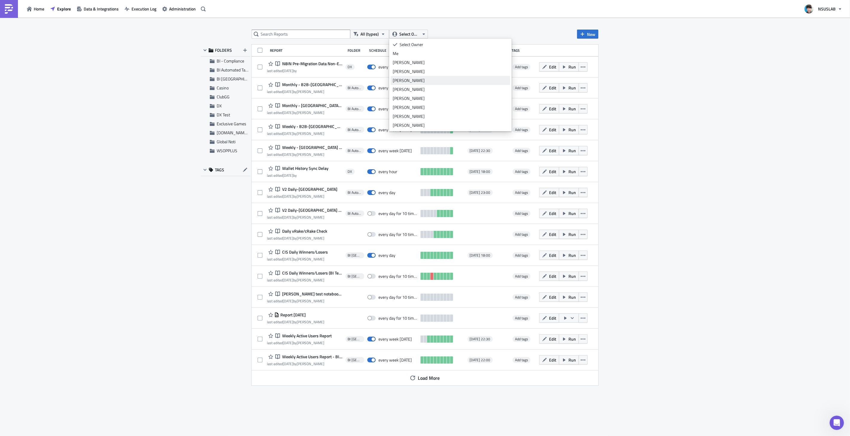
click at [416, 80] on div "[PERSON_NAME]" at bounding box center [450, 80] width 115 height 6
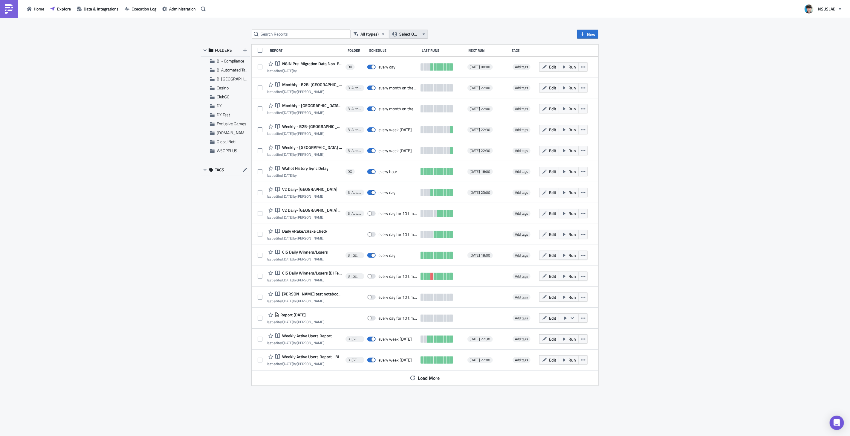
click at [401, 34] on span "Select Owner" at bounding box center [409, 34] width 20 height 7
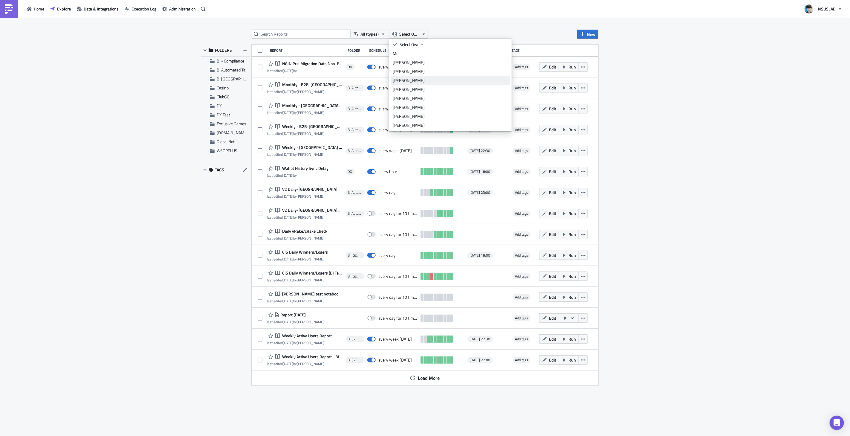
click at [413, 79] on div "[PERSON_NAME]" at bounding box center [450, 80] width 115 height 6
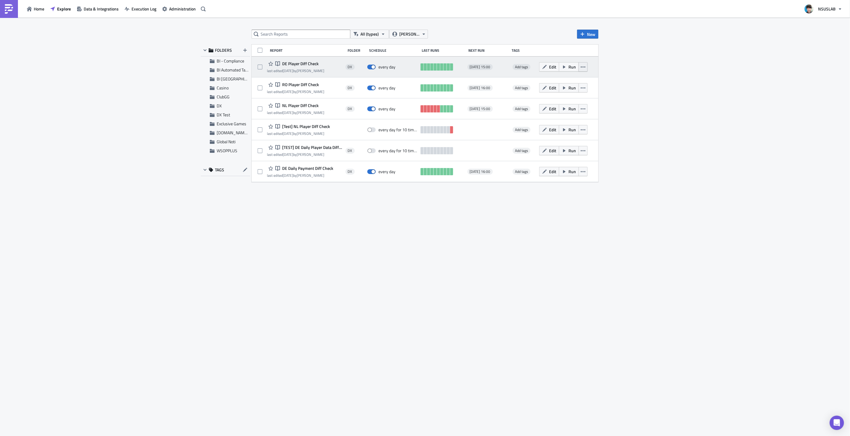
click at [582, 67] on icon "button" at bounding box center [583, 66] width 5 height 1
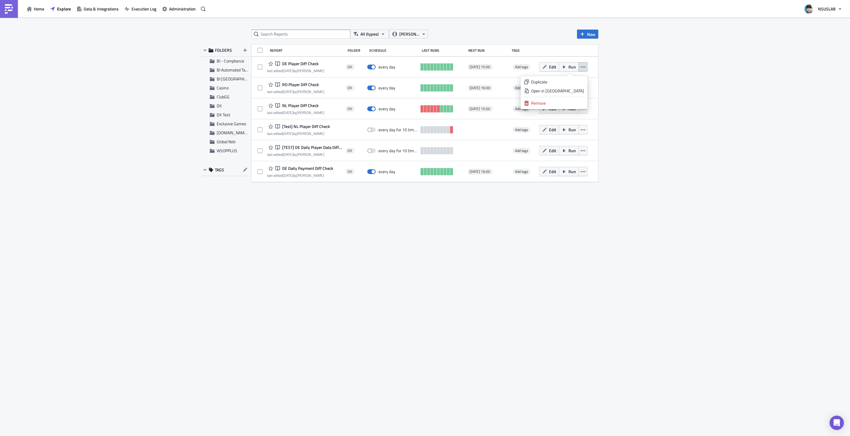
click at [634, 78] on div "All (types) Ash Yoon New FOLDERS BI - Compliance BI Automated Tableau Reporting…" at bounding box center [425, 227] width 850 height 419
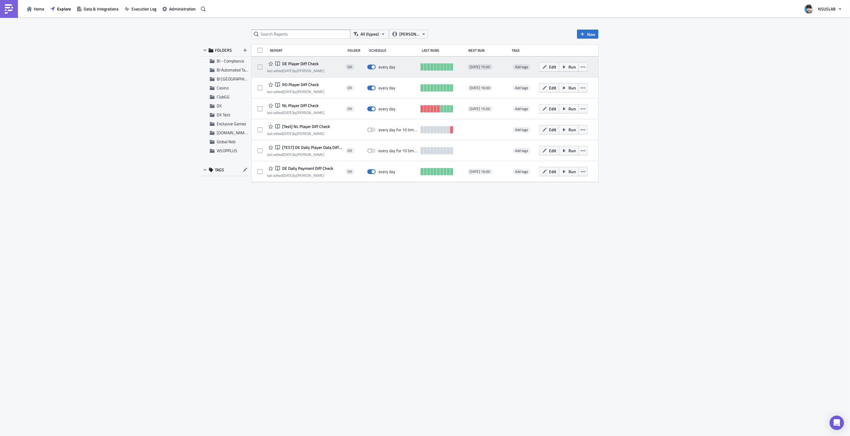
click at [296, 63] on span "DE Player Diff Check" at bounding box center [300, 63] width 38 height 5
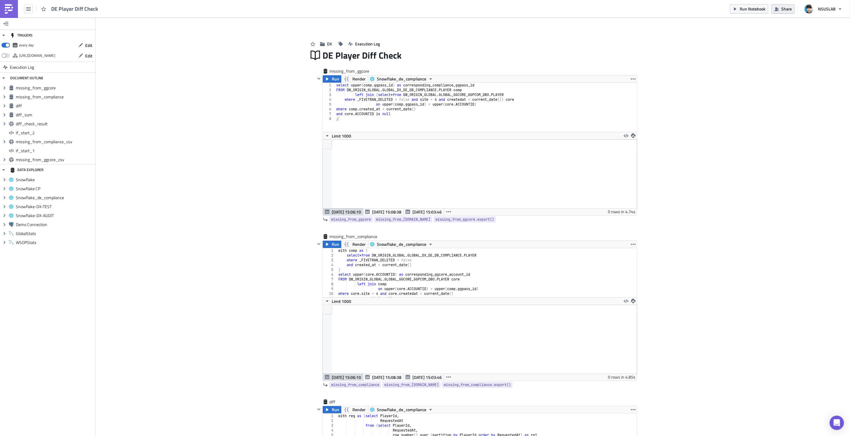
scroll to position [68, 321]
click at [787, 4] on button "Share" at bounding box center [783, 8] width 23 height 9
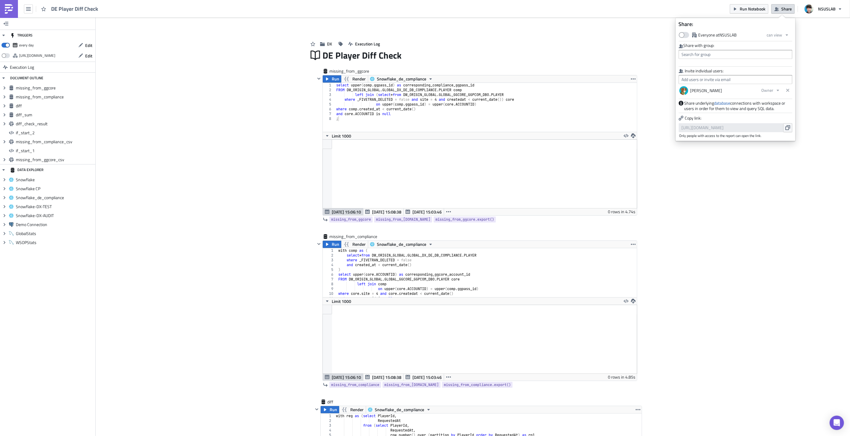
scroll to position [69, 321]
click at [733, 79] on input "text" at bounding box center [736, 79] width 114 height 9
click at [711, 106] on div "[PERSON_NAME]" at bounding box center [732, 108] width 98 height 6
type input "[PERSON_NAME]"
click at [771, 102] on span "can view" at bounding box center [766, 102] width 16 height 6
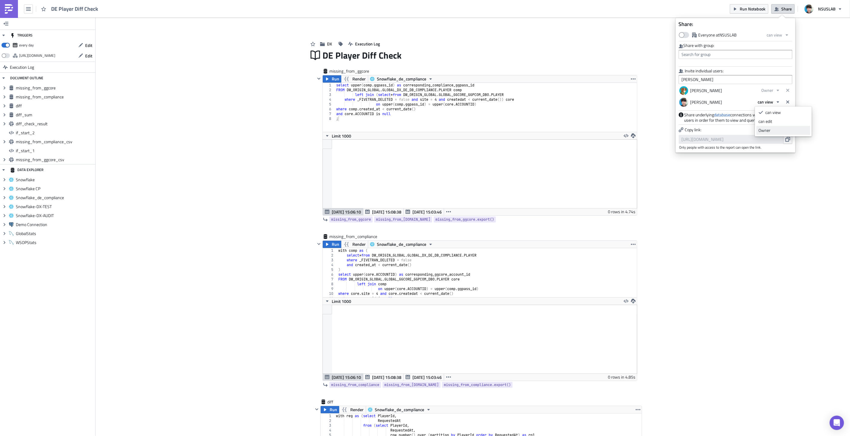
click at [773, 129] on div "Owner" at bounding box center [784, 130] width 50 height 6
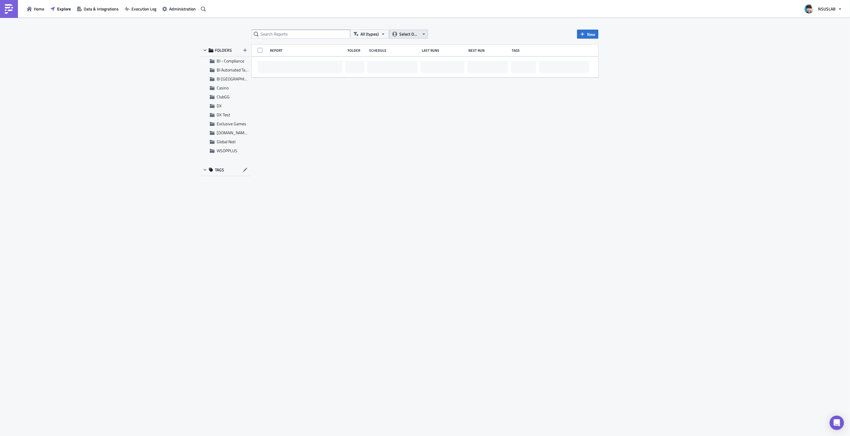
click at [417, 36] on span "Select Owner" at bounding box center [409, 34] width 20 height 7
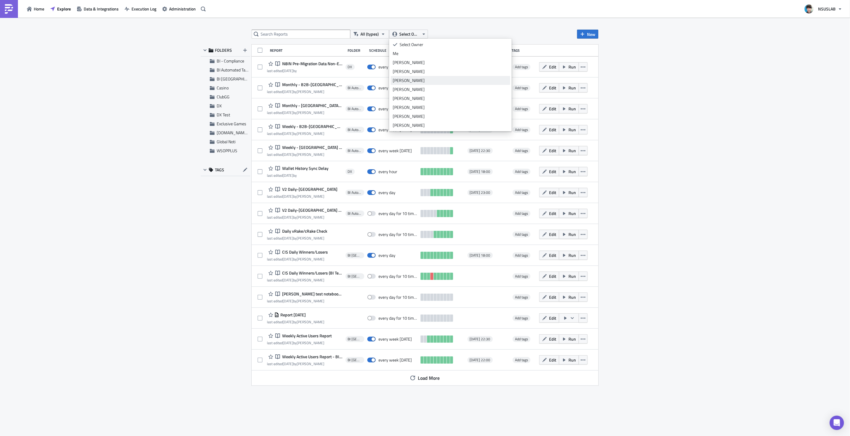
click at [407, 80] on div "[PERSON_NAME]" at bounding box center [450, 80] width 115 height 6
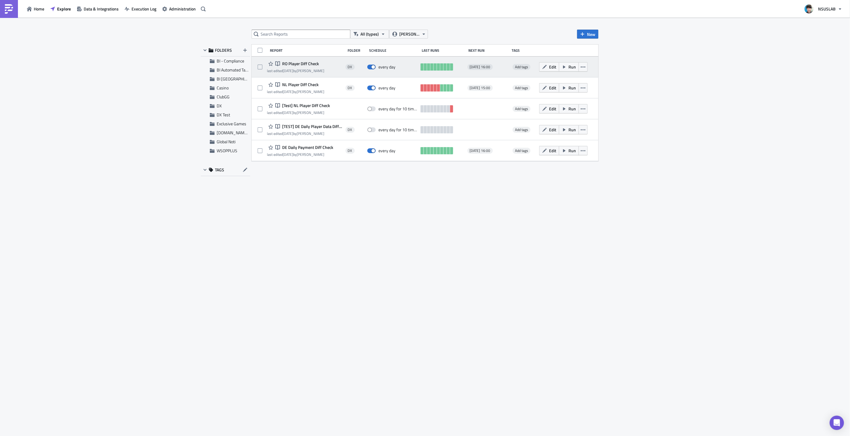
click at [293, 65] on span "RO Player Diff Check" at bounding box center [300, 63] width 38 height 5
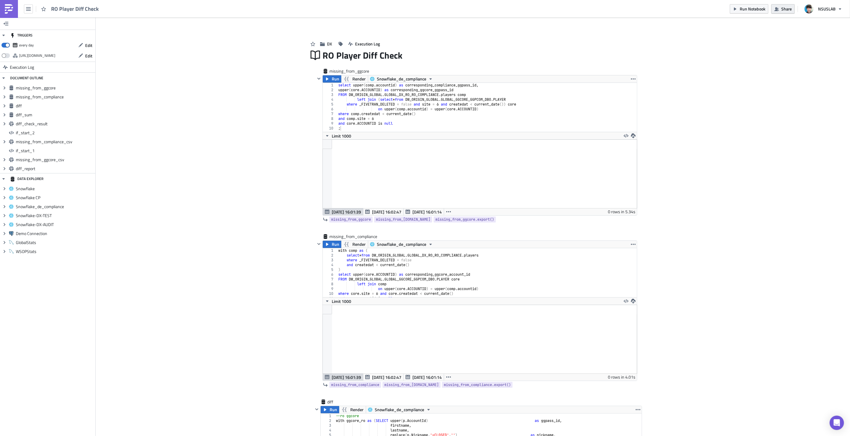
scroll to position [69, 321]
click at [782, 11] on span "Share" at bounding box center [787, 9] width 10 height 6
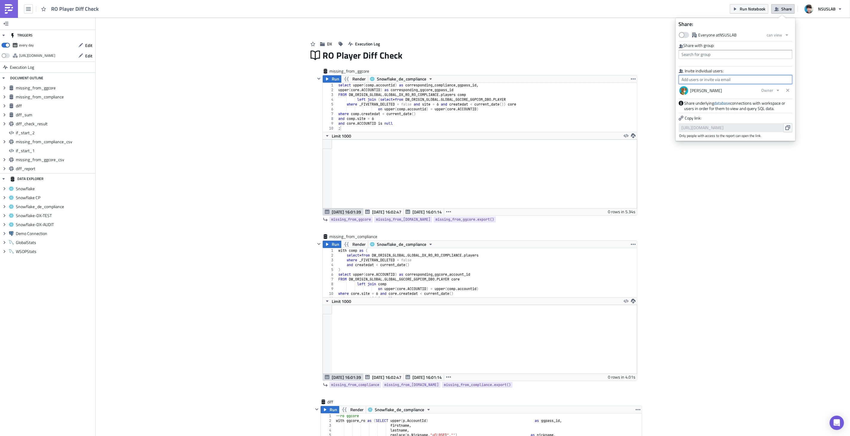
click at [695, 80] on input "text" at bounding box center [736, 79] width 114 height 9
click at [706, 106] on div "[PERSON_NAME]" at bounding box center [732, 108] width 98 height 6
type input "[PERSON_NAME]"
click at [776, 102] on icon "button" at bounding box center [778, 102] width 5 height 5
click at [776, 128] on div "Owner" at bounding box center [784, 130] width 50 height 6
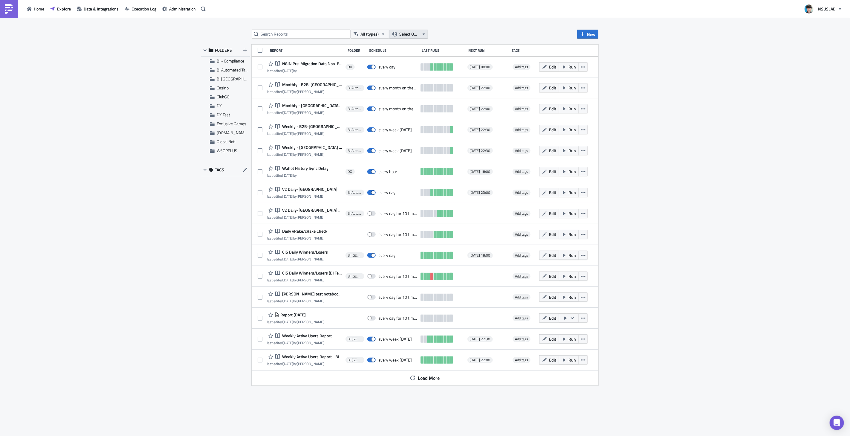
click at [413, 32] on span "Select Owner" at bounding box center [409, 34] width 20 height 7
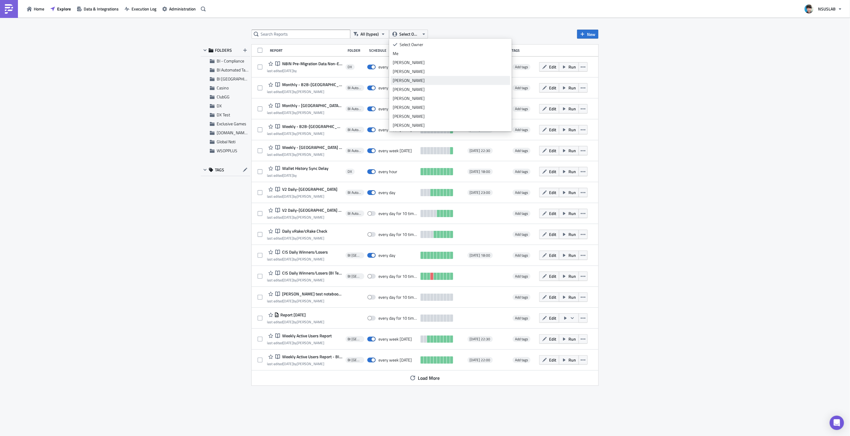
click at [408, 80] on div "[PERSON_NAME]" at bounding box center [450, 80] width 115 height 6
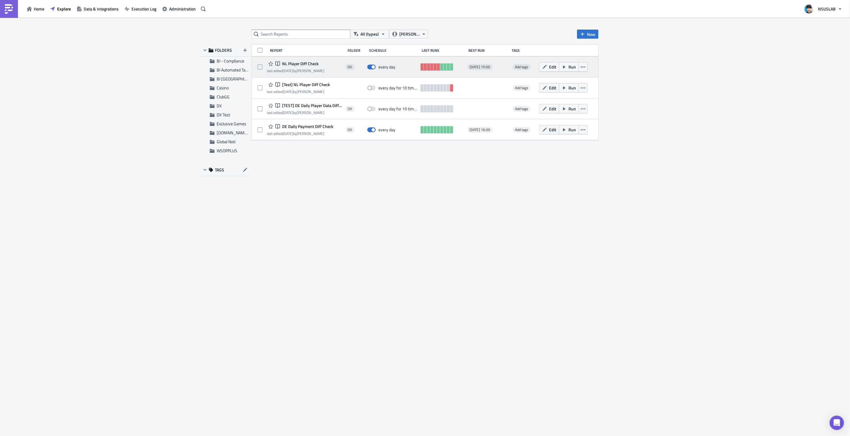
click at [300, 64] on span "NL Player Diff Check" at bounding box center [300, 63] width 38 height 5
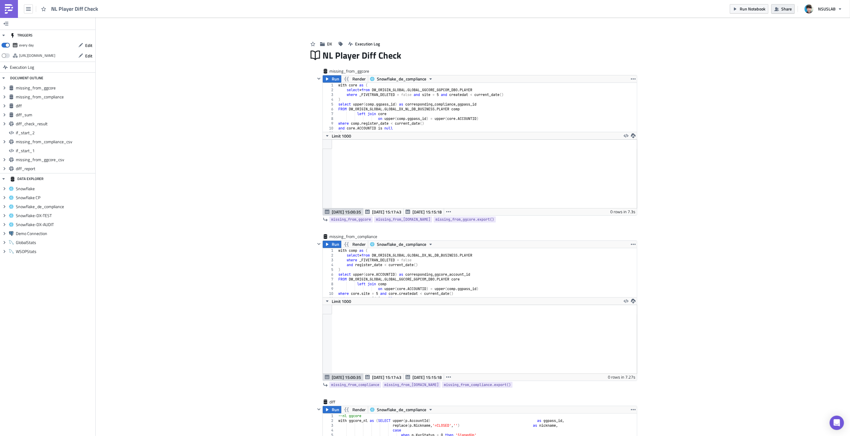
click at [788, 9] on span "Share" at bounding box center [787, 9] width 10 height 6
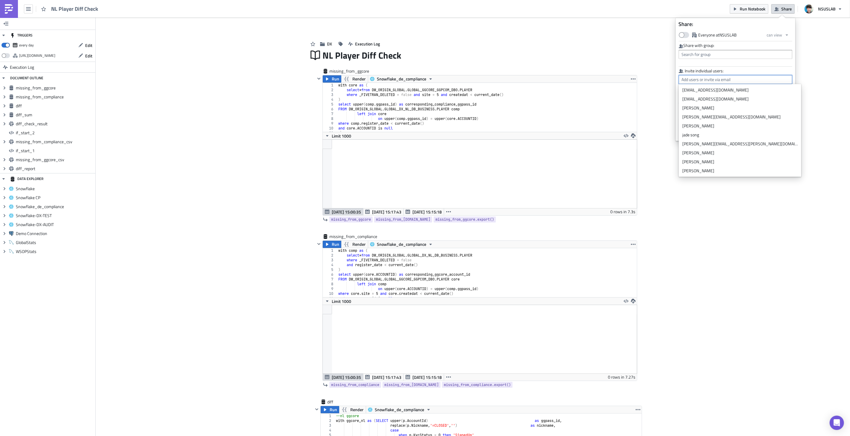
click at [706, 80] on input "text" at bounding box center [736, 79] width 114 height 9
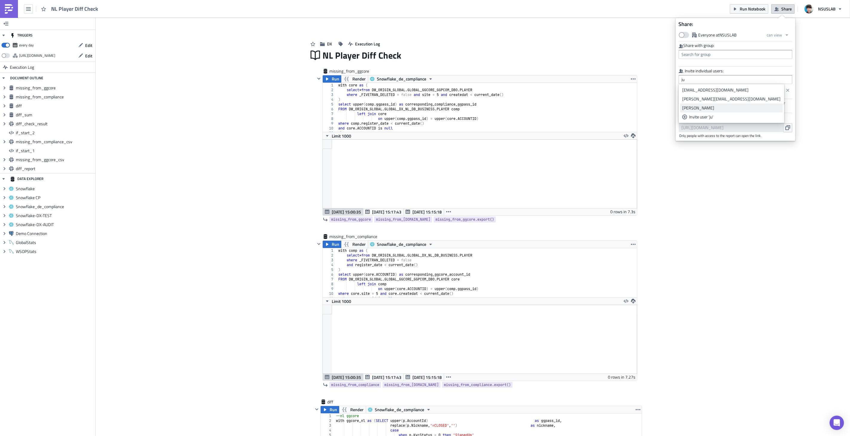
click at [701, 106] on div "[PERSON_NAME]" at bounding box center [732, 108] width 98 height 6
type input "[PERSON_NAME]"
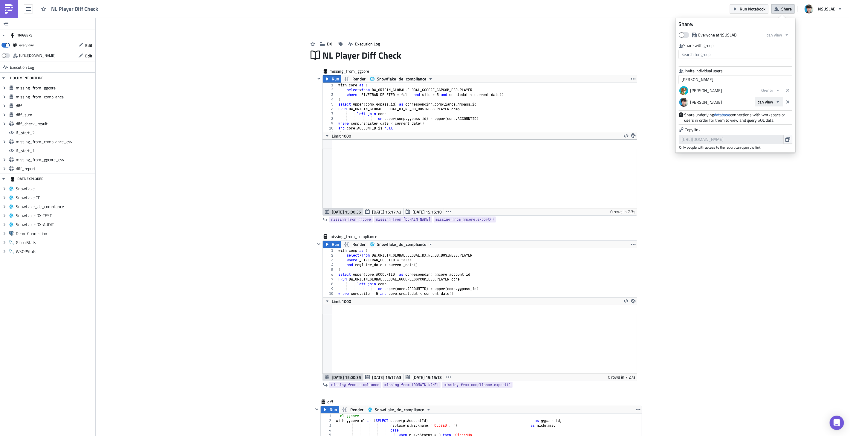
click at [776, 103] on icon "button" at bounding box center [778, 102] width 5 height 5
click at [773, 128] on div "Owner" at bounding box center [784, 130] width 50 height 6
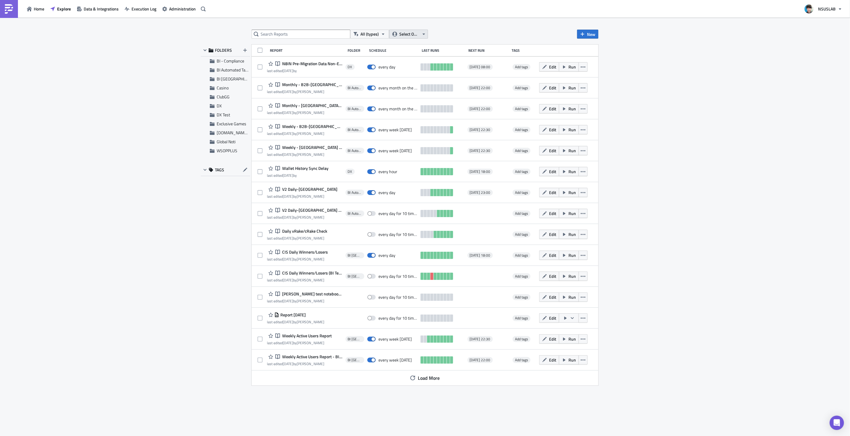
click at [401, 32] on span "Select Owner" at bounding box center [409, 34] width 20 height 7
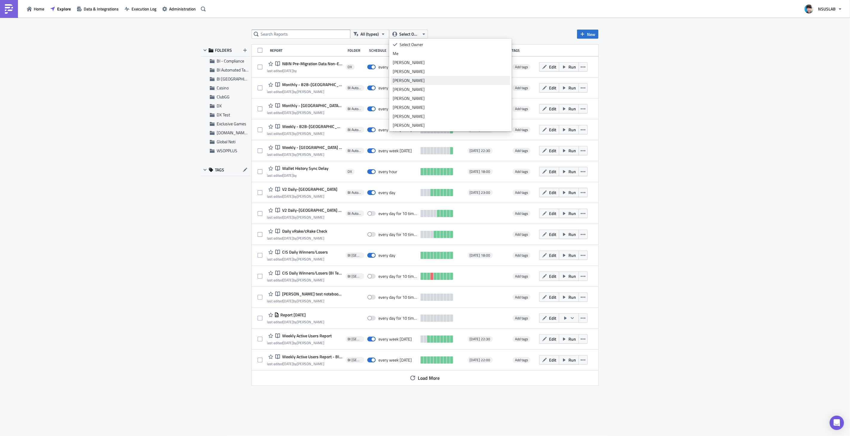
click at [414, 81] on div "[PERSON_NAME]" at bounding box center [450, 80] width 115 height 6
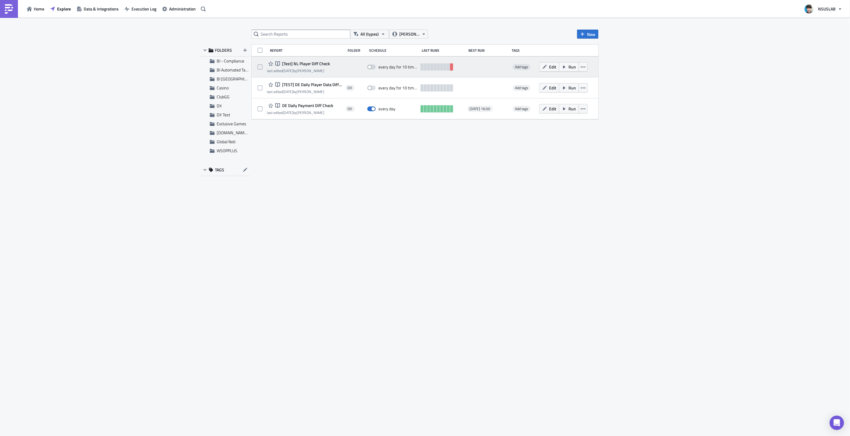
click at [311, 64] on span "[Test] NL Player Diff Check" at bounding box center [305, 63] width 49 height 5
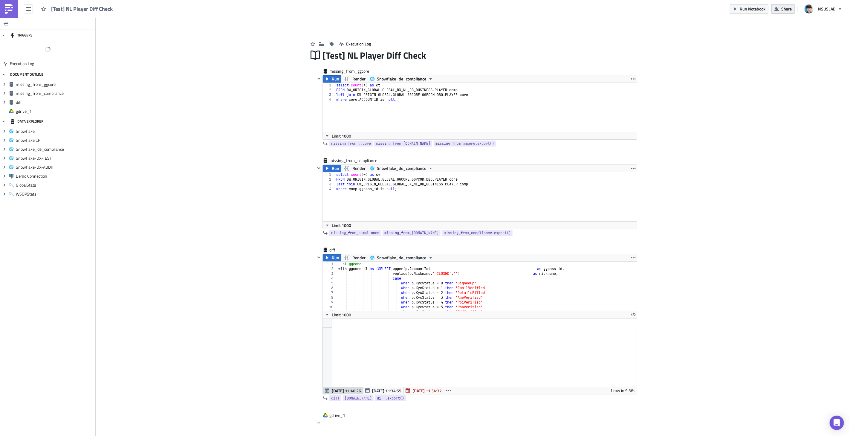
click at [786, 10] on span "Share" at bounding box center [787, 9] width 10 height 6
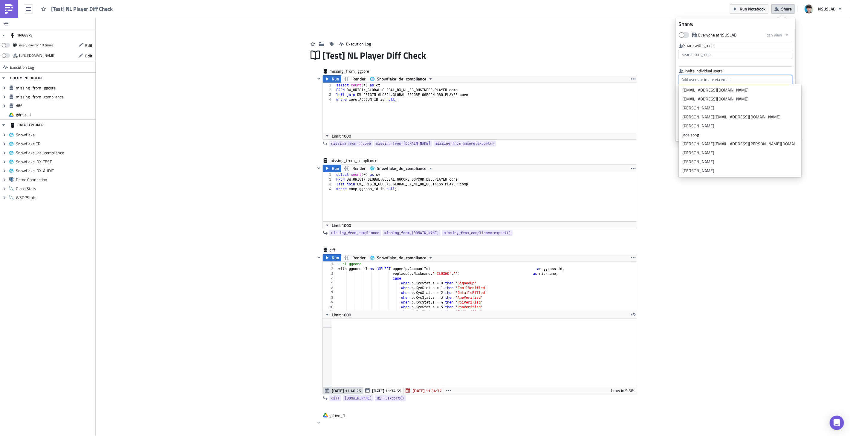
click at [711, 79] on input "text" at bounding box center [736, 79] width 114 height 9
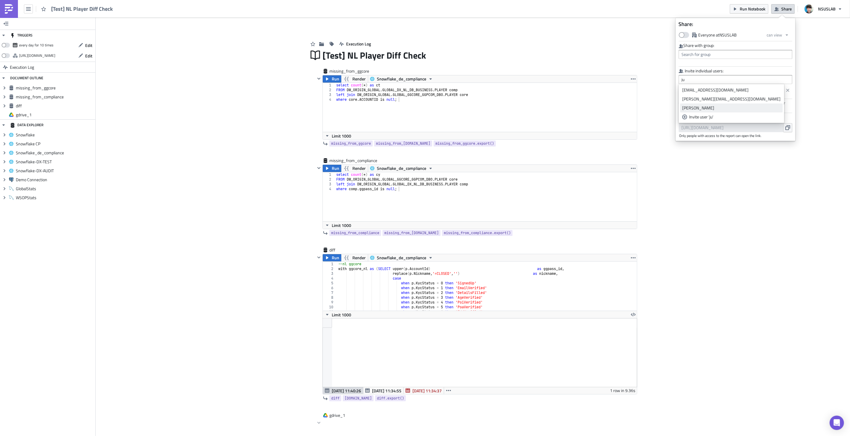
click at [710, 106] on div "[PERSON_NAME]" at bounding box center [732, 108] width 98 height 6
type input "[PERSON_NAME]"
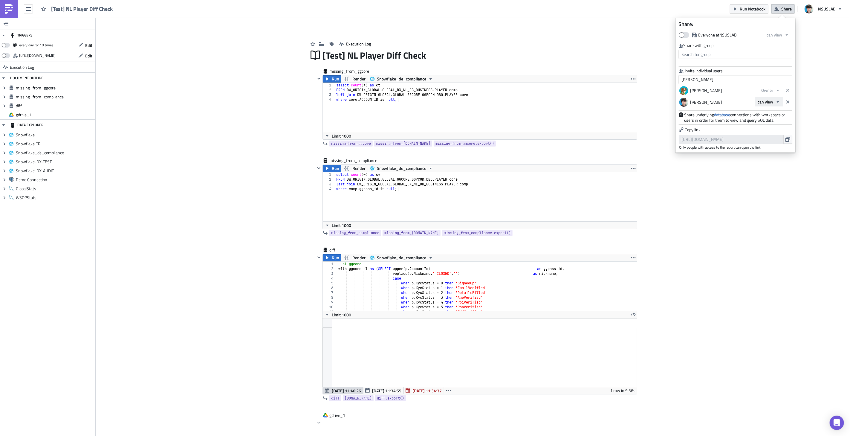
click at [775, 103] on button "can view" at bounding box center [769, 101] width 28 height 9
click at [764, 129] on div "Owner" at bounding box center [784, 130] width 50 height 6
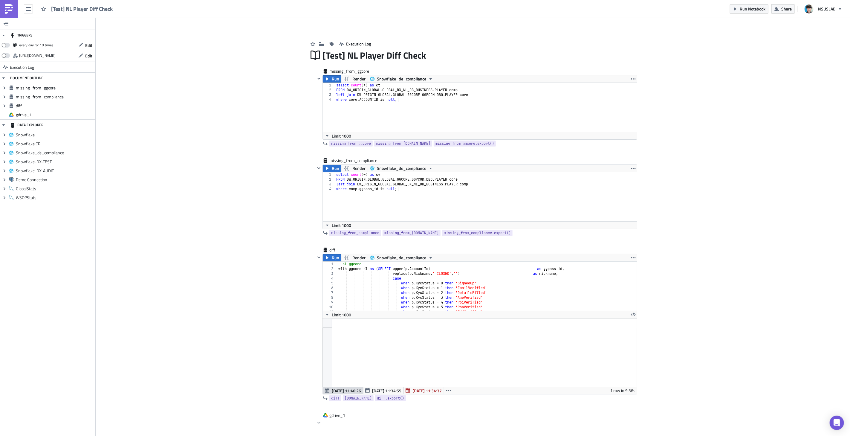
click at [751, 189] on div "Add Image Execution Log [Test] NL Player Diff Check missing_from_ggcore Run Ren…" at bounding box center [473, 286] width 755 height 536
click at [11, 7] on img at bounding box center [9, 9] width 10 height 10
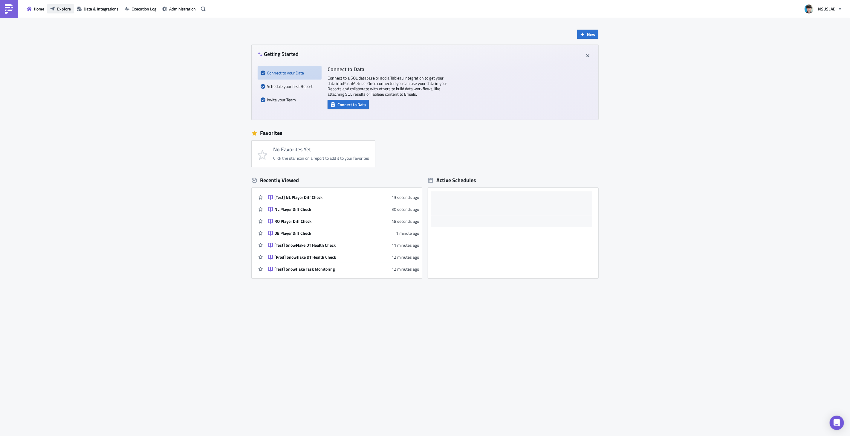
click at [61, 10] on span "Explore" at bounding box center [64, 9] width 14 height 6
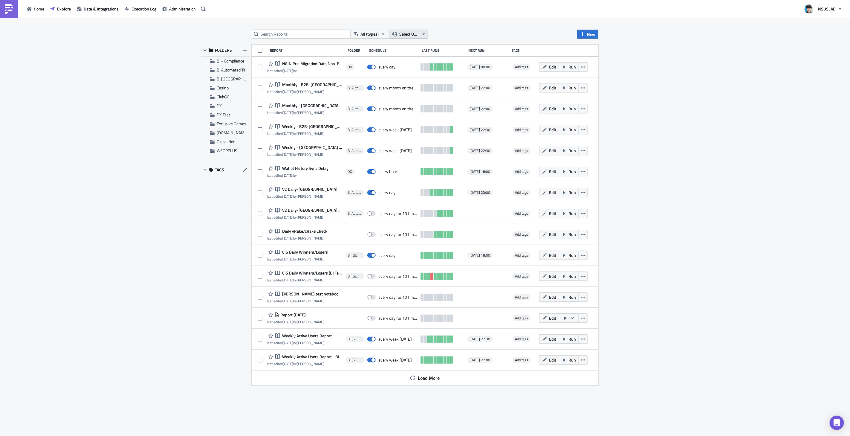
click at [402, 31] on span "Select Owner" at bounding box center [409, 34] width 20 height 7
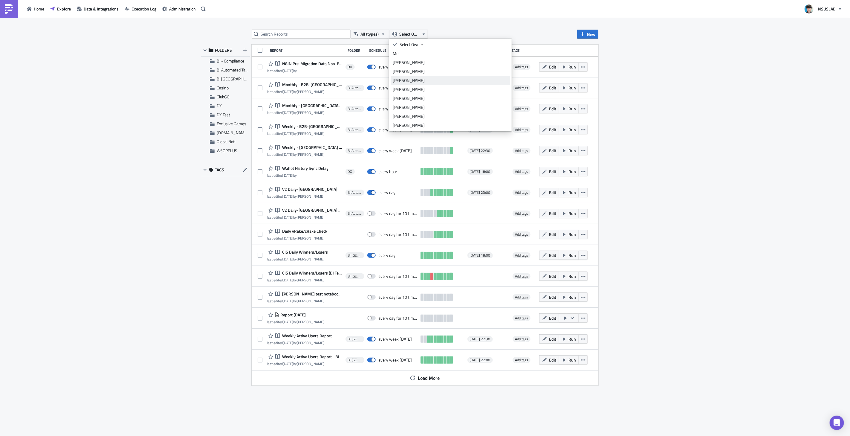
click at [417, 79] on div "[PERSON_NAME]" at bounding box center [450, 80] width 115 height 6
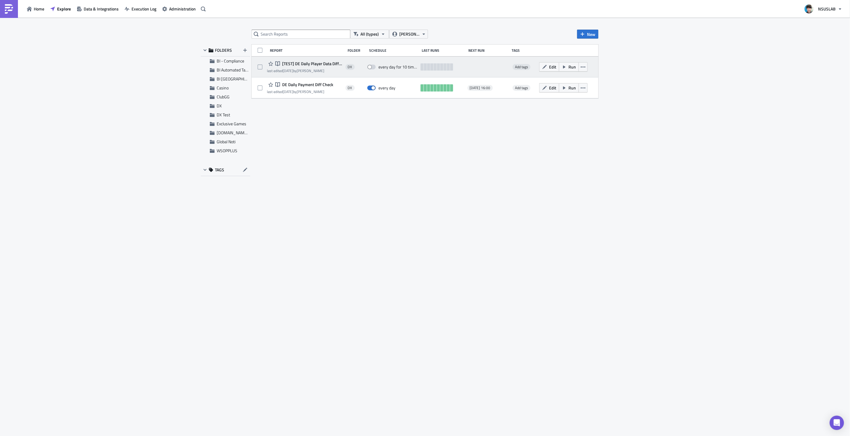
click at [306, 64] on span "[TEST] DE Daily Player Data Diff Check" at bounding box center [312, 63] width 62 height 5
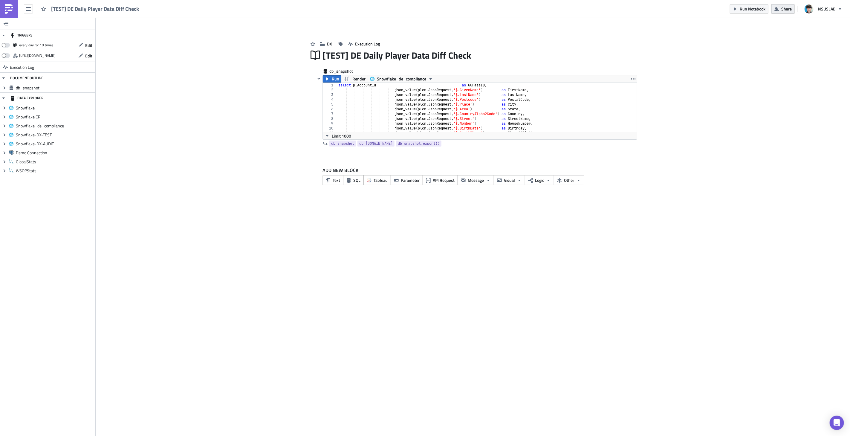
click at [791, 7] on span "Share" at bounding box center [787, 9] width 10 height 6
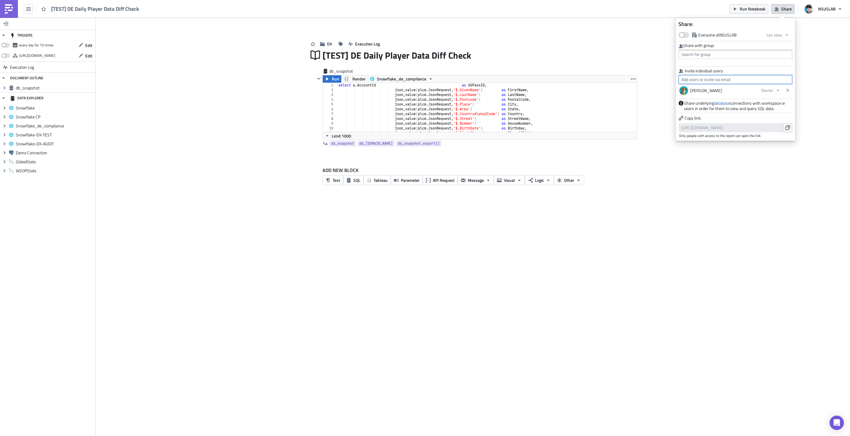
click at [709, 79] on input "text" at bounding box center [736, 79] width 114 height 9
click at [703, 108] on div "[PERSON_NAME]" at bounding box center [732, 108] width 98 height 6
type input "[PERSON_NAME]"
click at [773, 99] on span "can view" at bounding box center [766, 102] width 16 height 6
click at [770, 127] on div "Owner" at bounding box center [784, 130] width 50 height 6
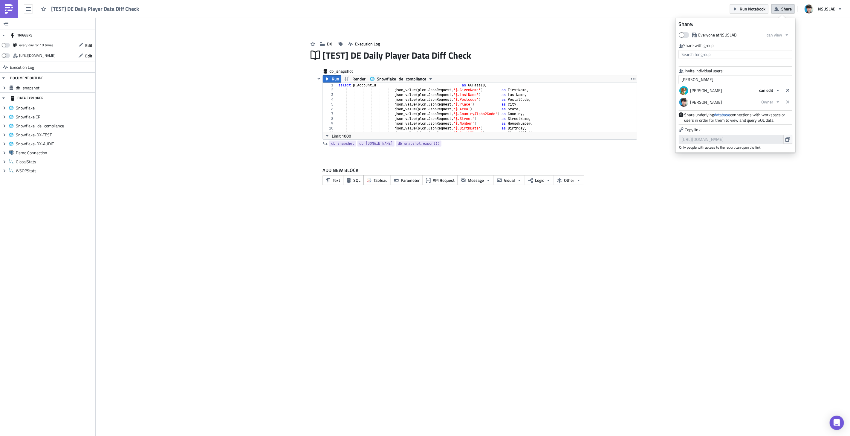
click at [791, 189] on div "Add Image DX Execution Log [TEST] DE Daily Player Data Diff Check db_snapshot R…" at bounding box center [473, 108] width 755 height 181
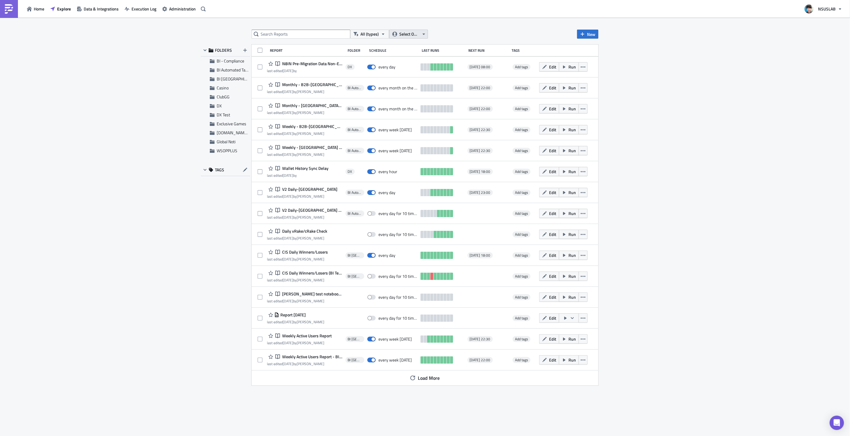
click at [411, 35] on span "Select Owner" at bounding box center [409, 34] width 20 height 7
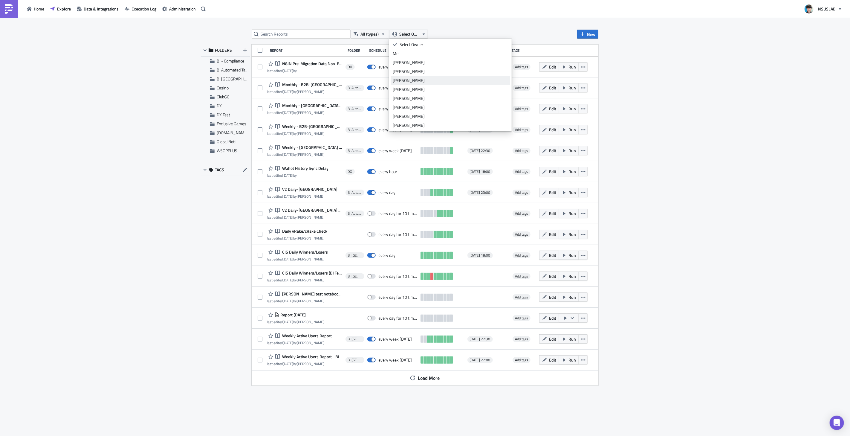
click at [411, 79] on div "[PERSON_NAME]" at bounding box center [450, 80] width 115 height 6
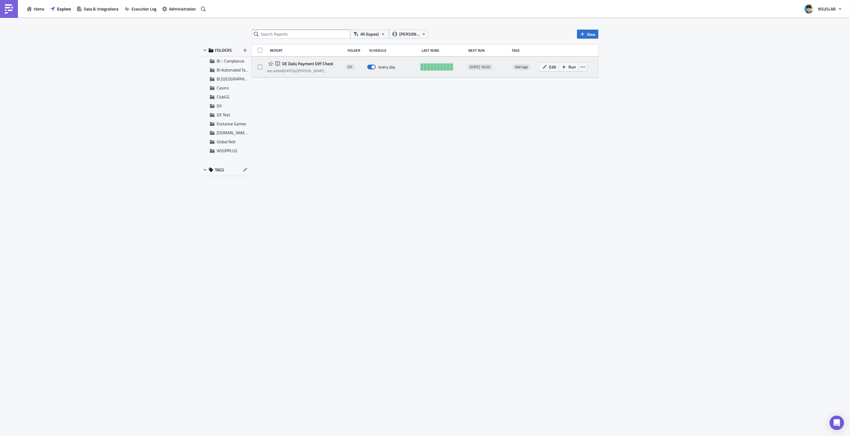
click at [295, 65] on span "DE Daily Payment Diff Check" at bounding box center [307, 63] width 53 height 5
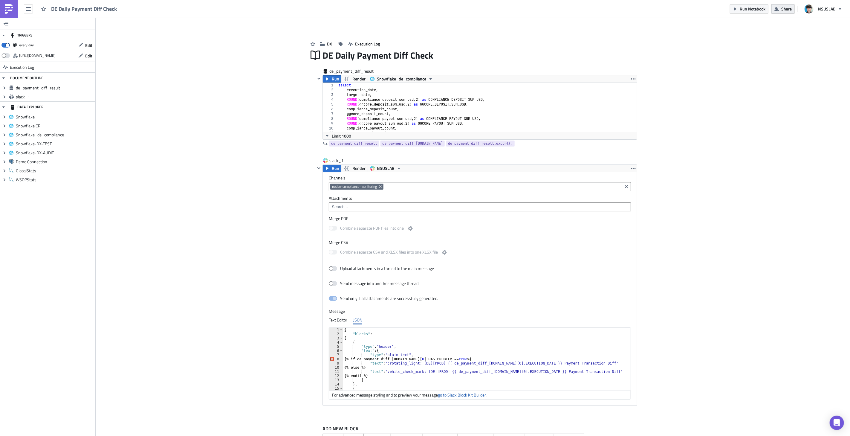
click at [788, 10] on span "Share" at bounding box center [787, 9] width 10 height 6
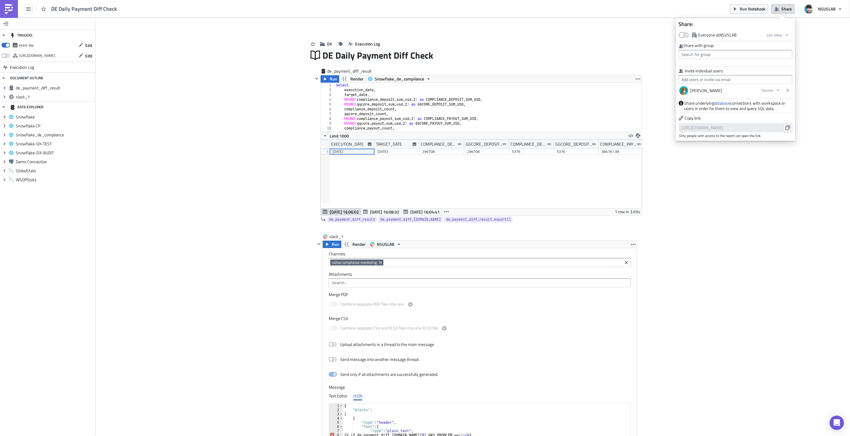
scroll to position [68, 321]
click at [720, 76] on input "text" at bounding box center [736, 79] width 114 height 9
click at [703, 106] on div "[PERSON_NAME]" at bounding box center [732, 108] width 98 height 6
type input "[PERSON_NAME]"
click at [768, 103] on span "can view" at bounding box center [766, 102] width 16 height 6
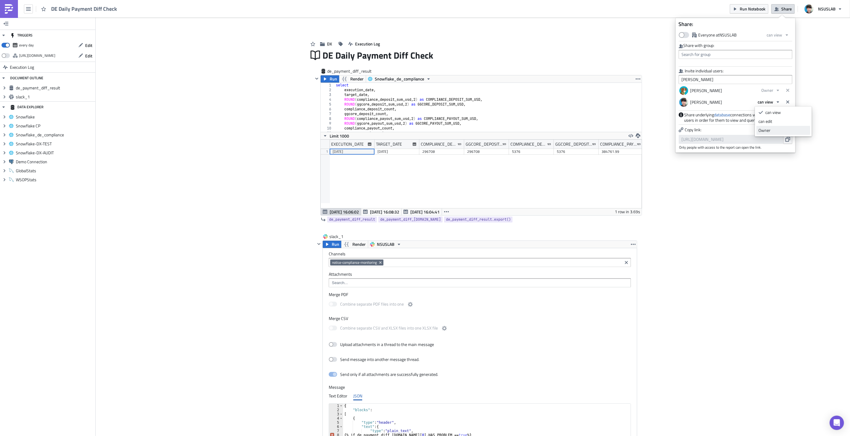
click at [767, 129] on div "Owner" at bounding box center [784, 130] width 50 height 6
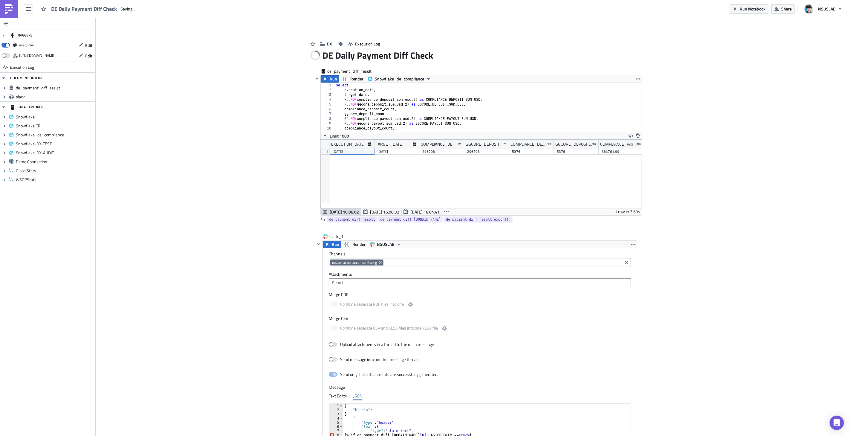
click at [760, 204] on div "Add Image DX Execution Log DE Daily Payment Diff Check de_payment_diff_result R…" at bounding box center [473, 290] width 755 height 545
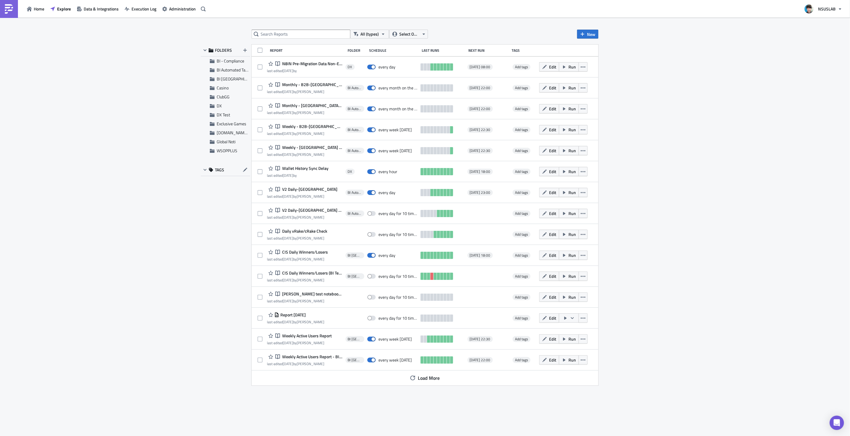
click at [771, 207] on div "All (types) Select Owner New FOLDERS BI - Compliance BI Automated Tableau Repor…" at bounding box center [425, 227] width 850 height 419
click at [414, 33] on span "Select Owner" at bounding box center [409, 34] width 20 height 7
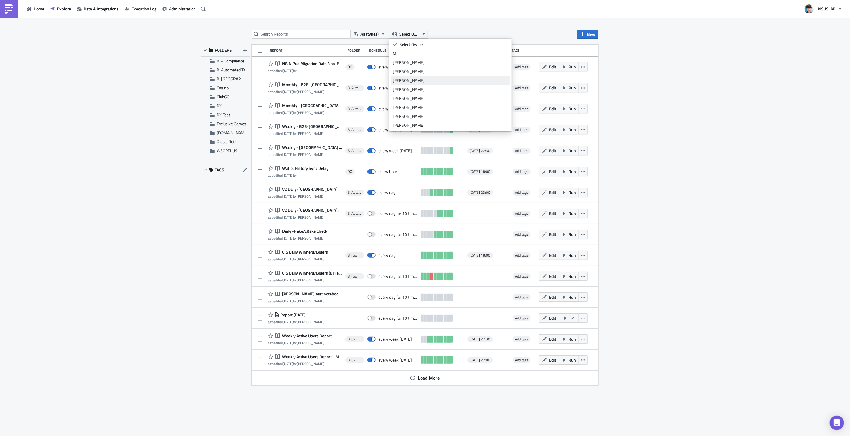
click at [413, 78] on div "[PERSON_NAME]" at bounding box center [450, 80] width 115 height 6
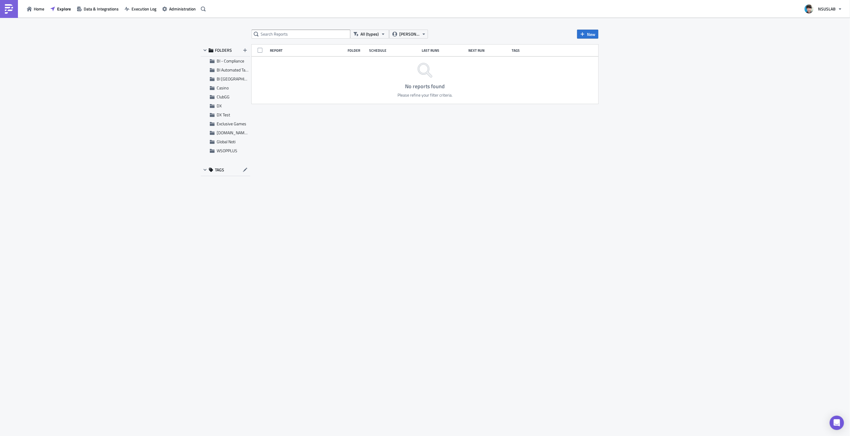
click at [717, 191] on div "All (types) Ash Yoon New FOLDERS BI - Compliance BI Automated Tableau Reporting…" at bounding box center [425, 227] width 850 height 419
